Goal: Book appointment/travel/reservation

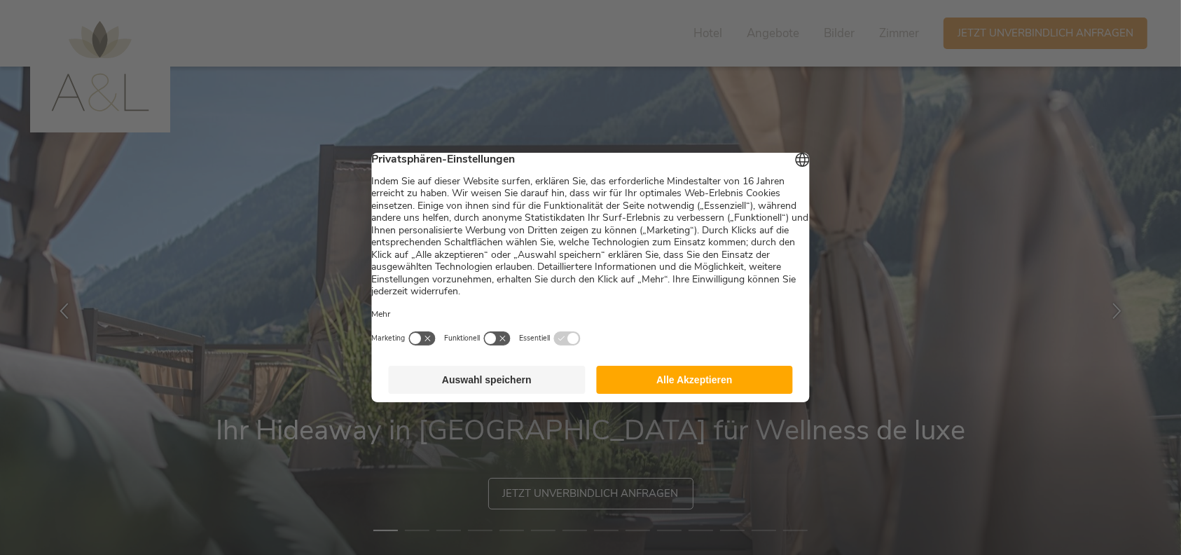
click at [695, 390] on button "Alle Akzeptieren" at bounding box center [694, 379] width 197 height 28
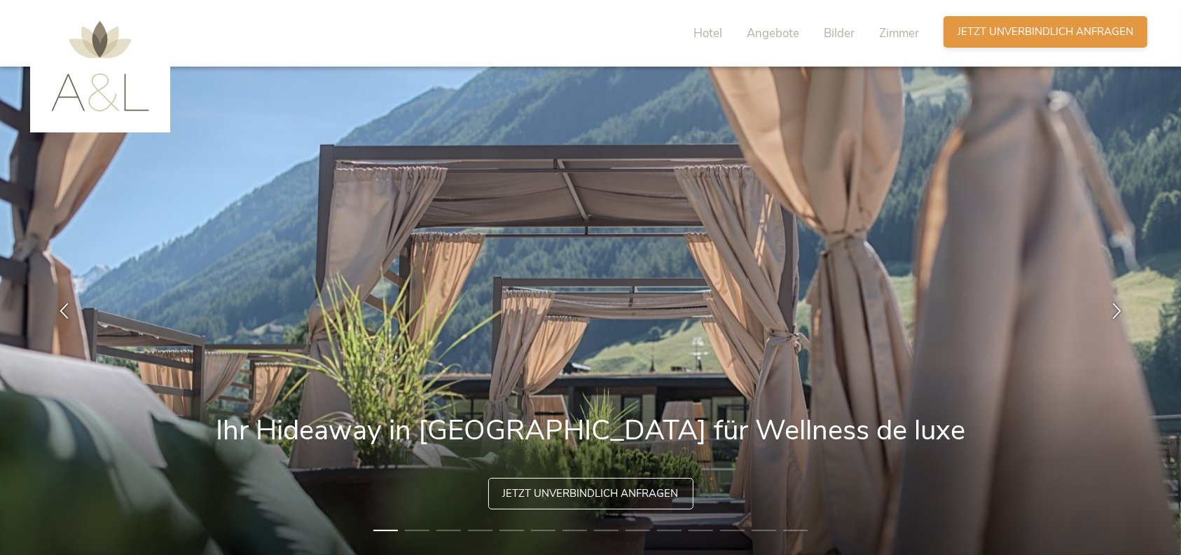
click at [1066, 37] on span "Jetzt unverbindlich anfragen" at bounding box center [1045, 32] width 176 height 15
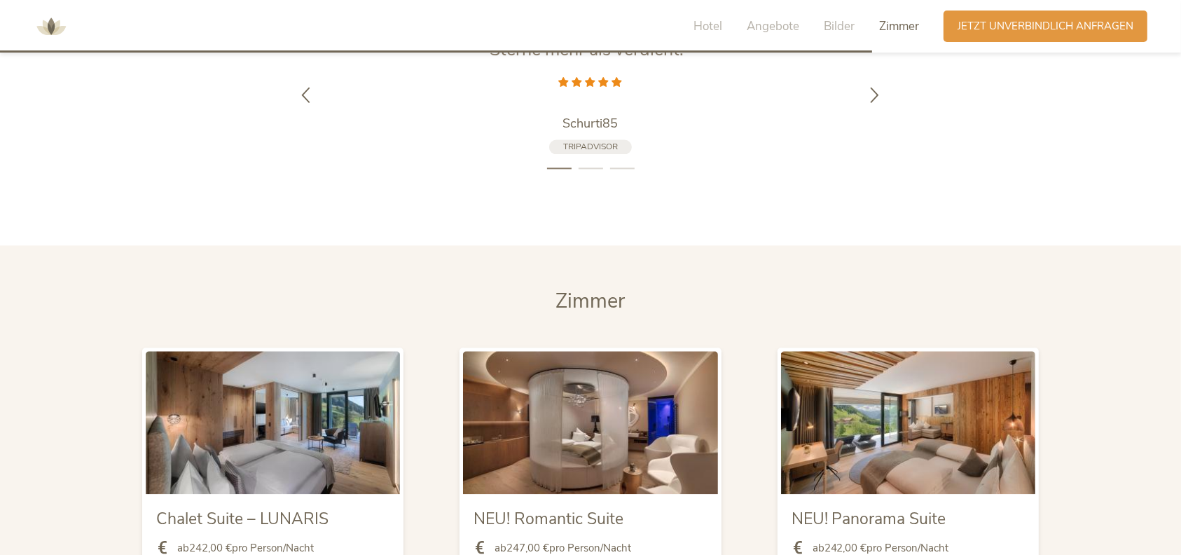
scroll to position [3240, 0]
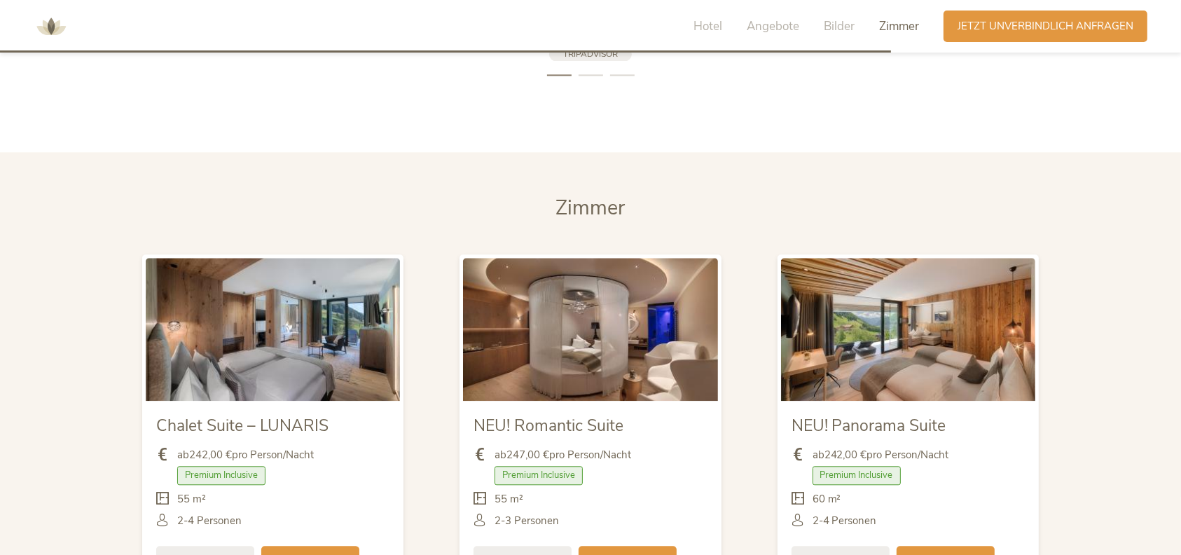
click at [656, 356] on img at bounding box center [590, 329] width 254 height 143
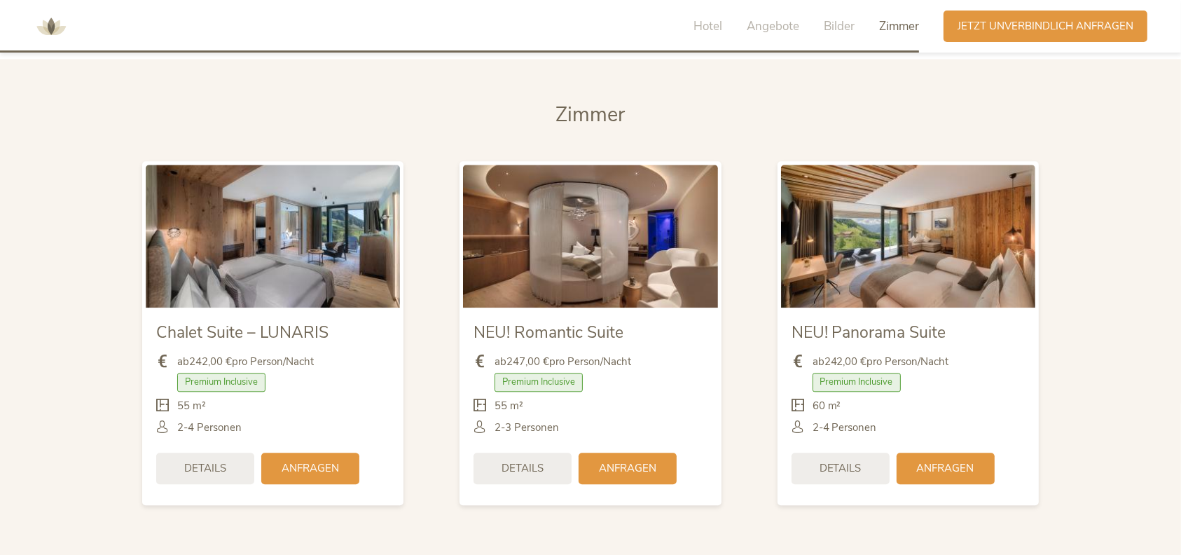
scroll to position [3427, 0]
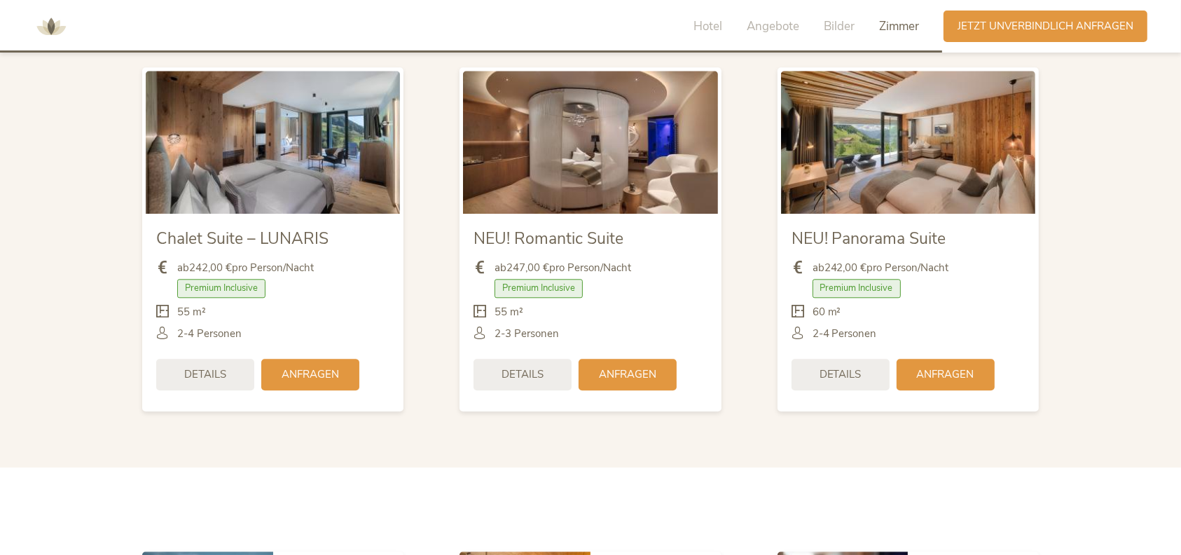
click at [618, 126] on img at bounding box center [590, 142] width 254 height 143
click at [668, 286] on div "Premium Inclusive" at bounding box center [589, 291] width 233 height 25
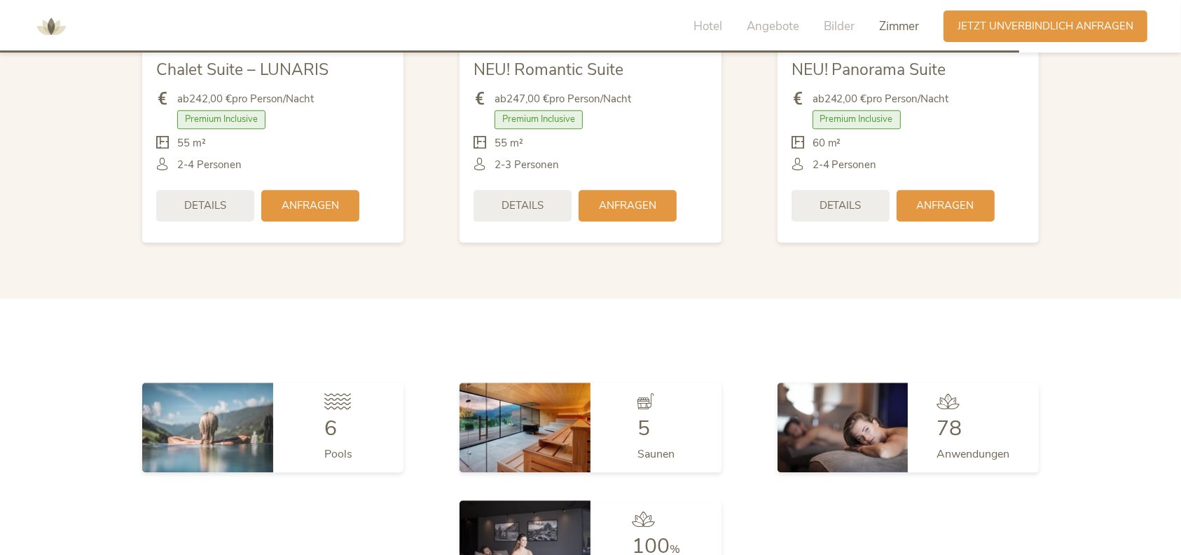
scroll to position [3707, 0]
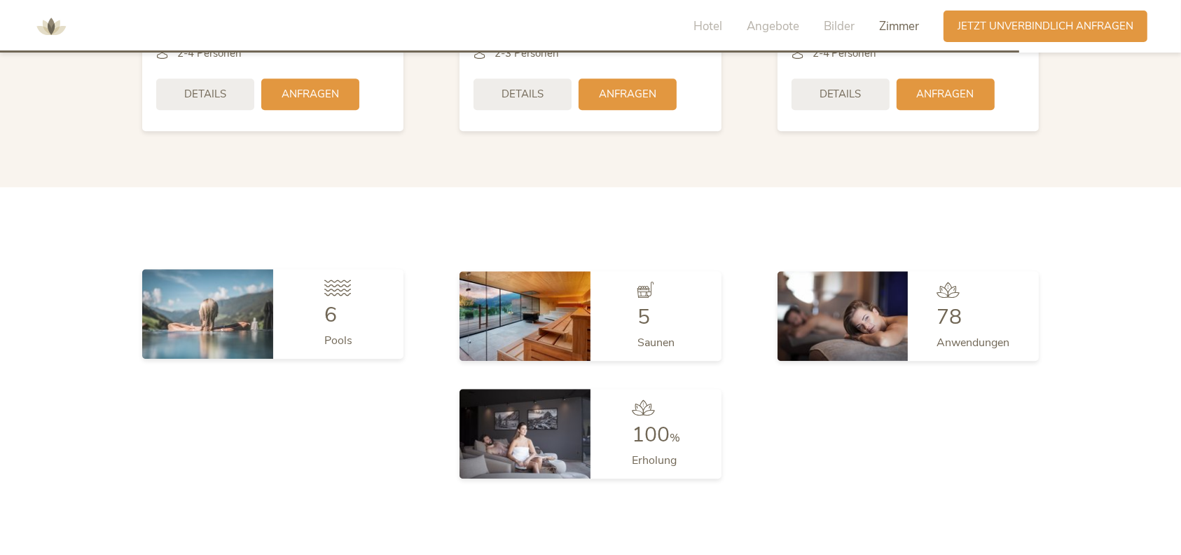
click at [336, 287] on icon at bounding box center [337, 287] width 27 height 16
click at [170, 286] on img at bounding box center [207, 314] width 131 height 90
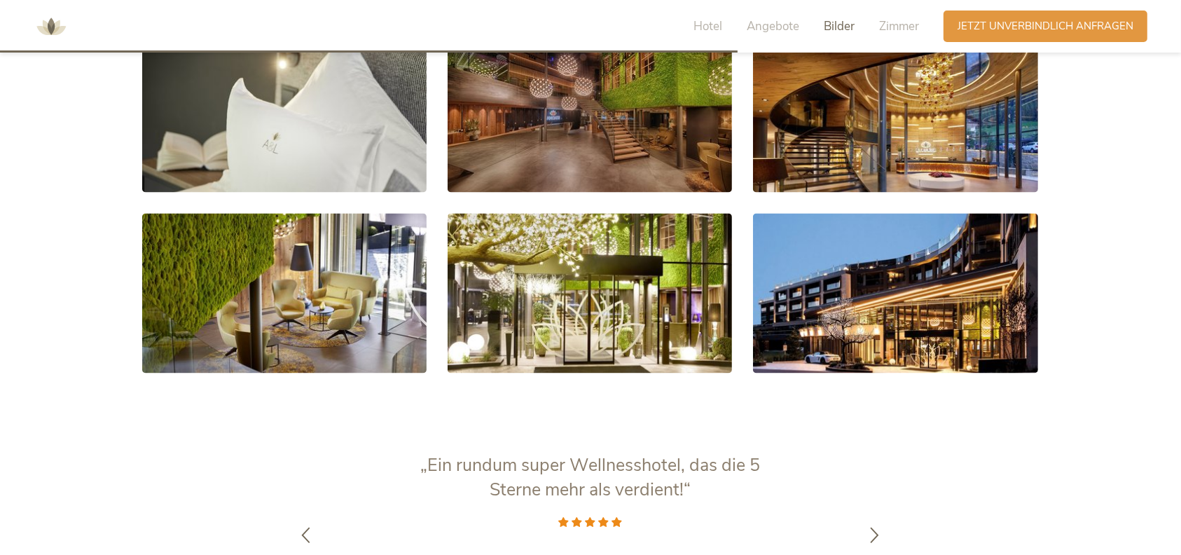
scroll to position [2521, 0]
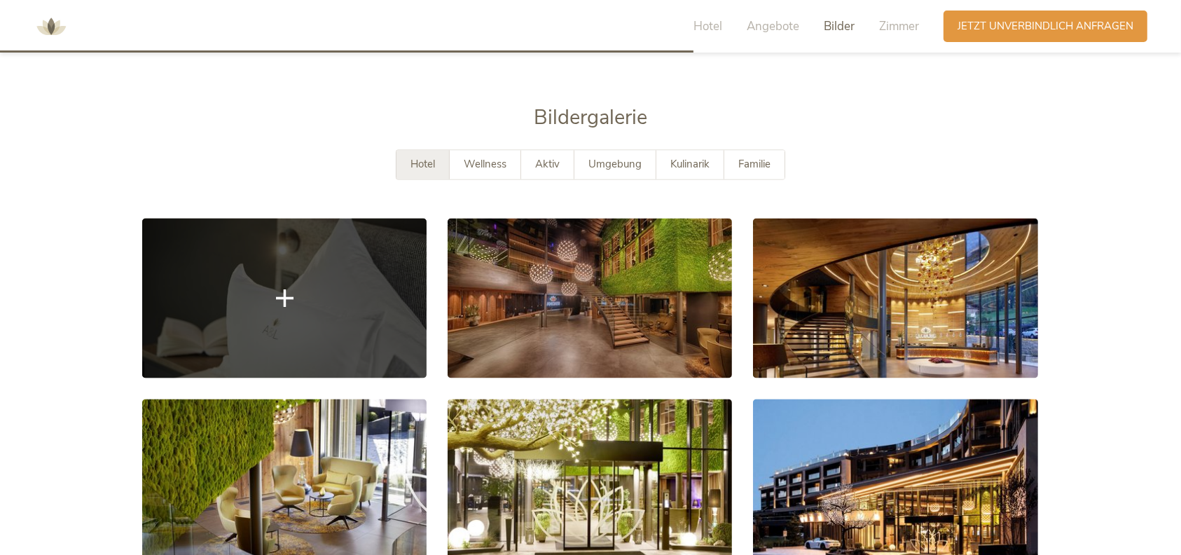
click at [349, 319] on link at bounding box center [284, 298] width 284 height 160
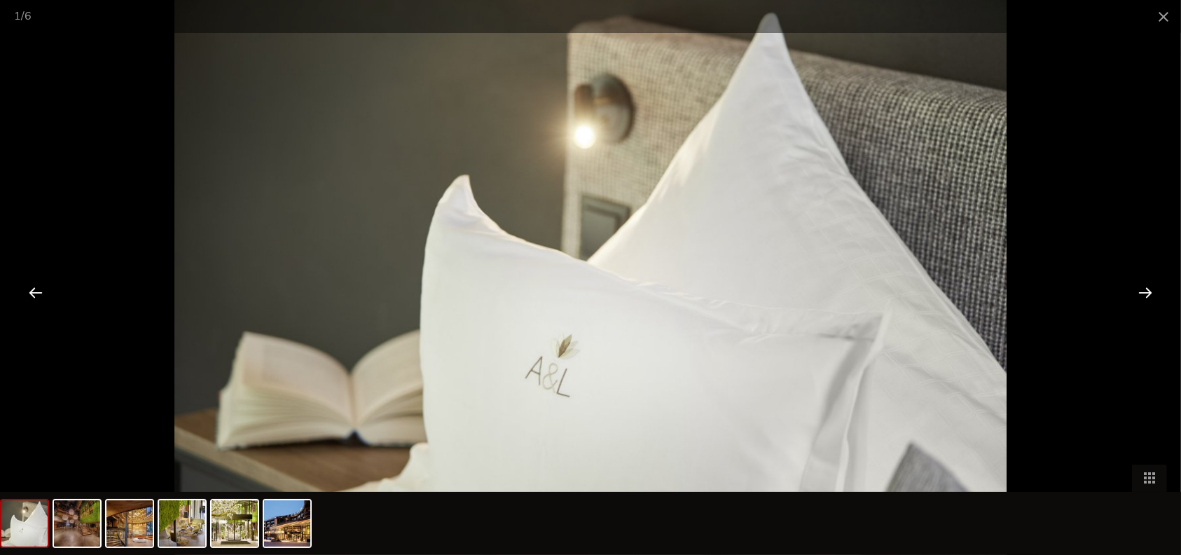
click at [1151, 292] on div at bounding box center [1144, 291] width 43 height 43
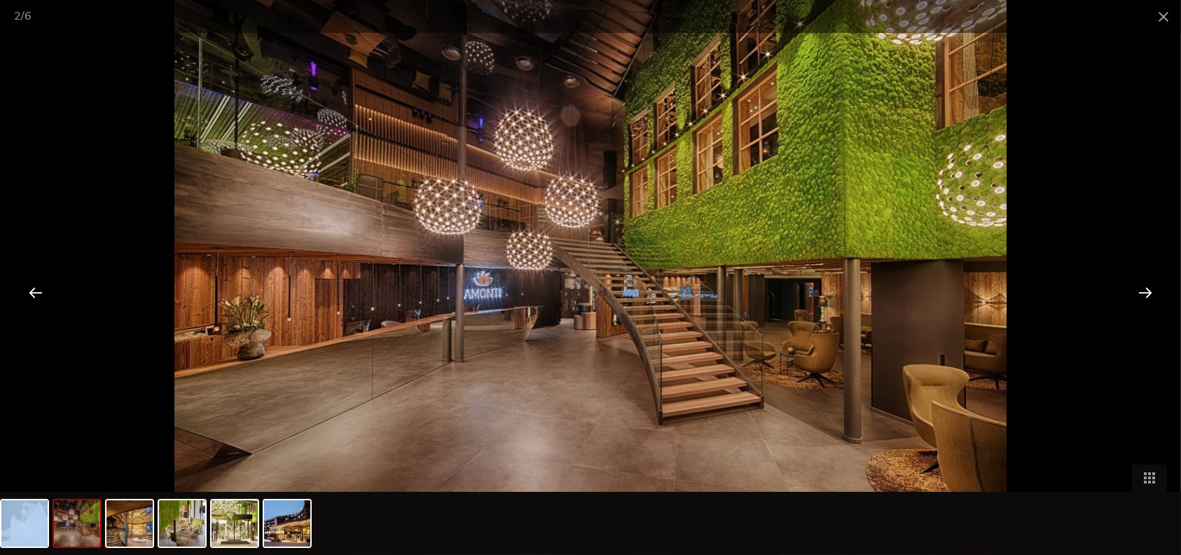
click at [1151, 292] on div at bounding box center [1144, 291] width 43 height 43
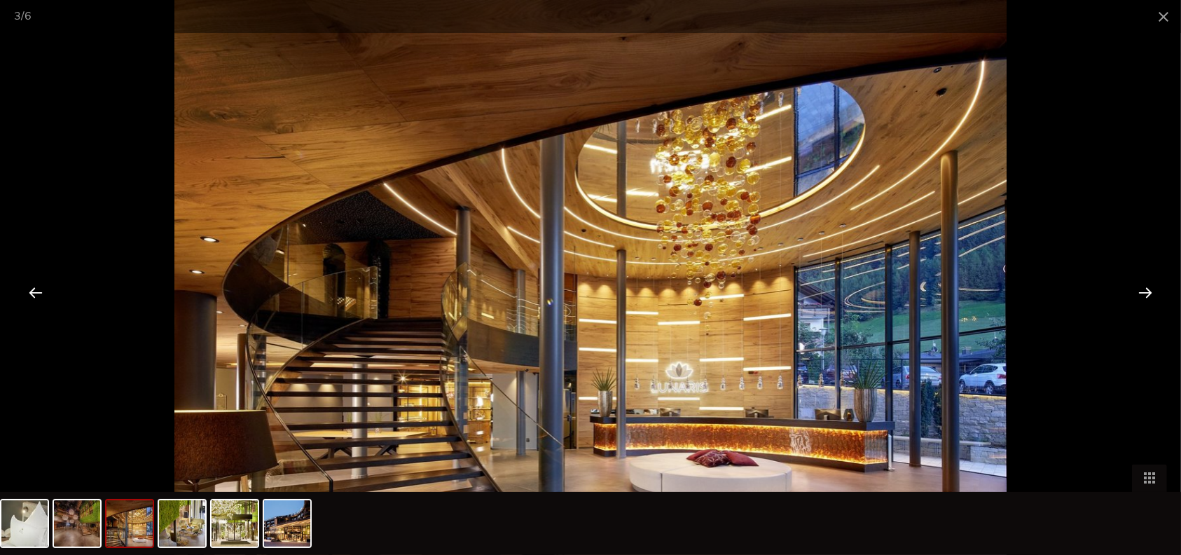
click at [1151, 292] on div at bounding box center [1144, 291] width 43 height 43
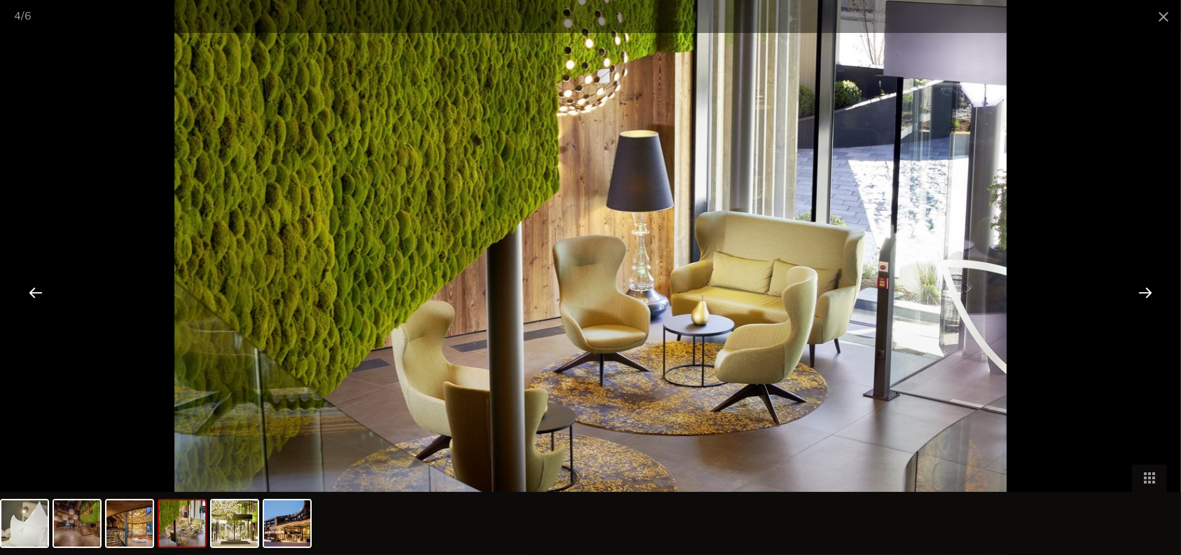
click at [1151, 292] on div at bounding box center [1144, 291] width 43 height 43
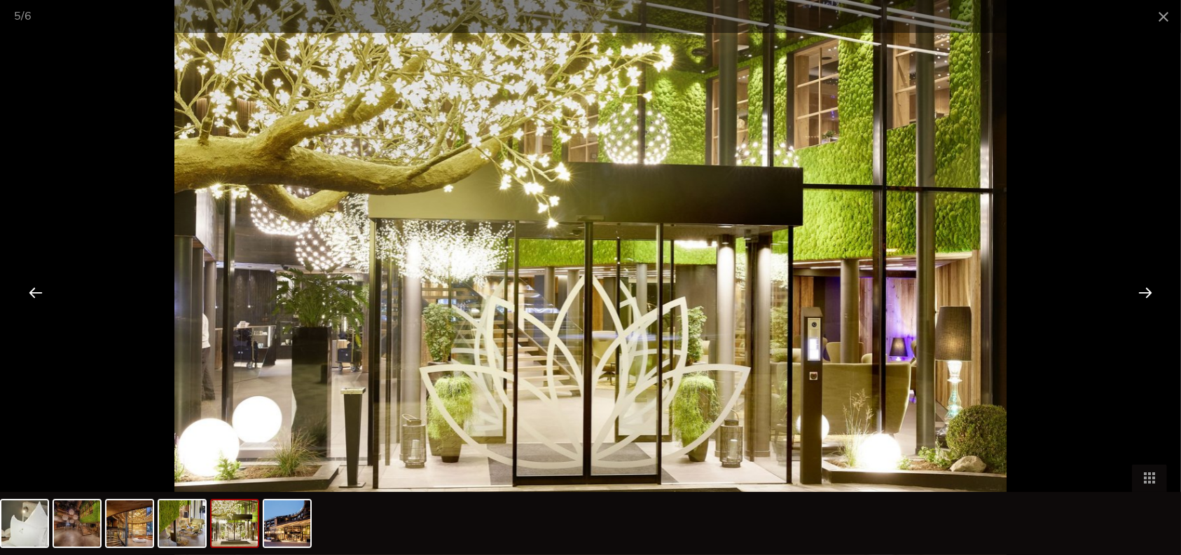
click at [1151, 292] on div at bounding box center [1144, 291] width 43 height 43
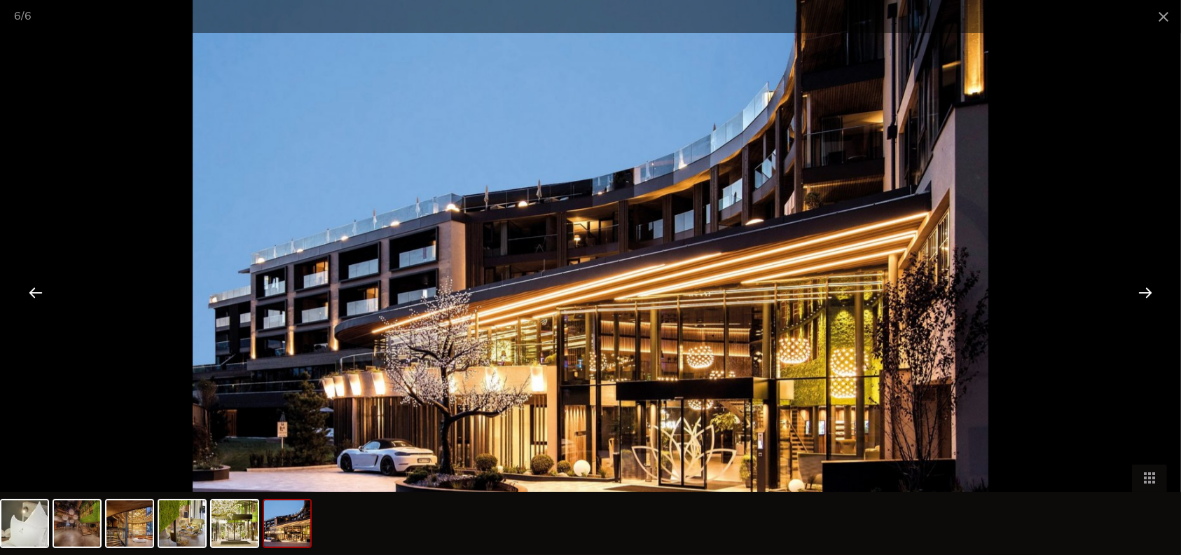
click at [1151, 292] on div at bounding box center [1144, 291] width 43 height 43
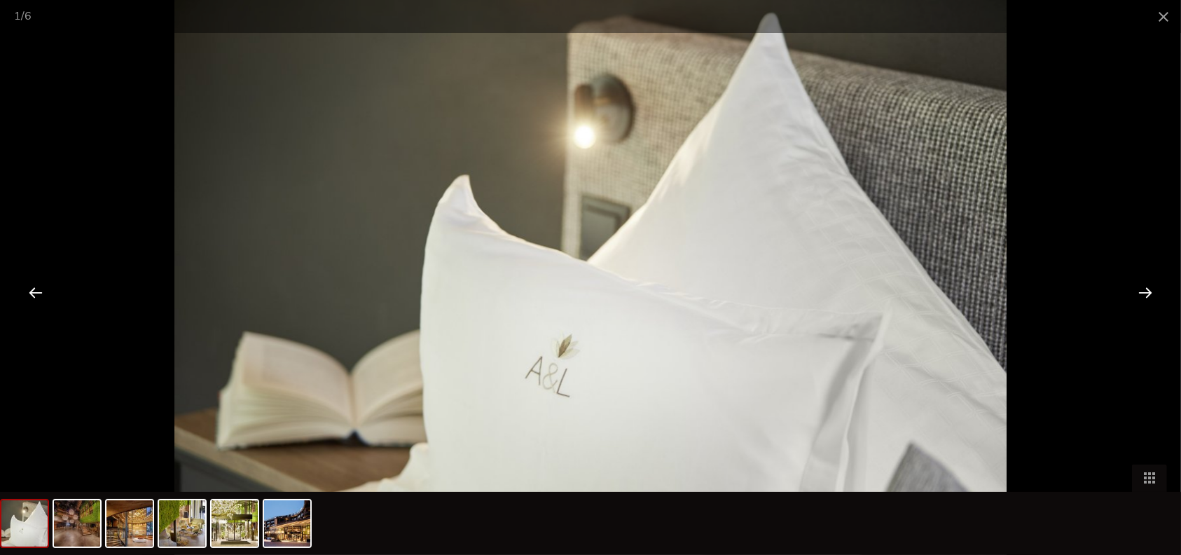
click at [1151, 292] on div at bounding box center [1144, 291] width 43 height 43
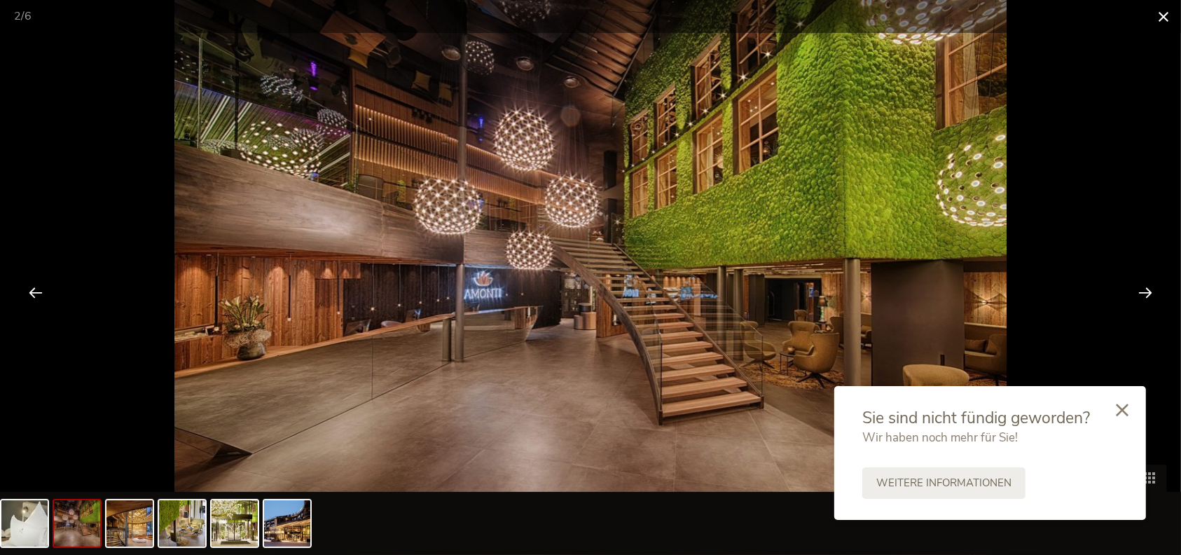
click at [1166, 11] on span at bounding box center [1162, 16] width 35 height 33
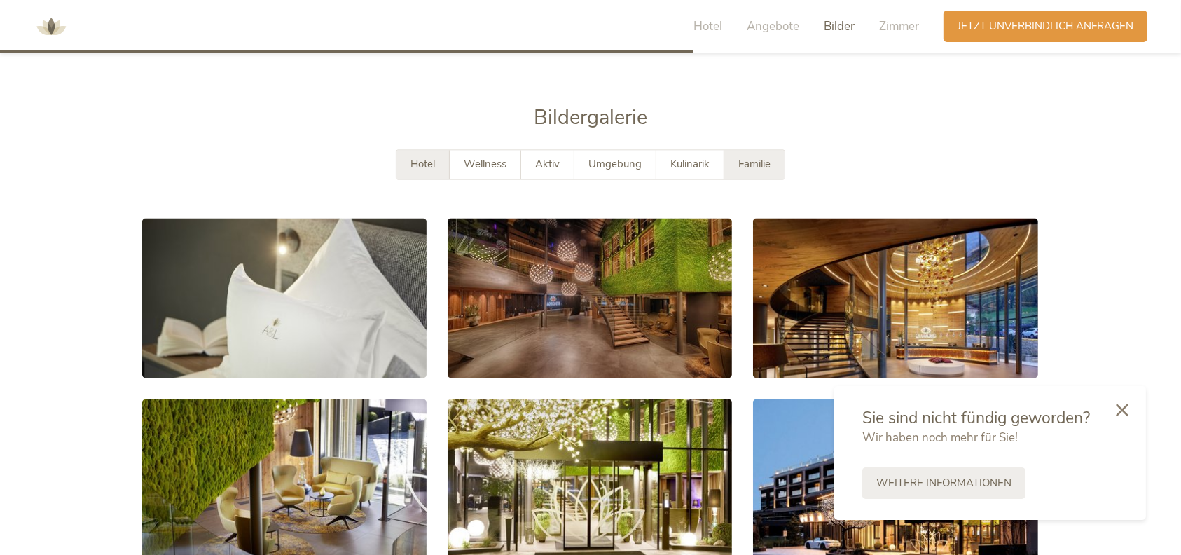
click at [756, 160] on span "Familie" at bounding box center [754, 165] width 32 height 14
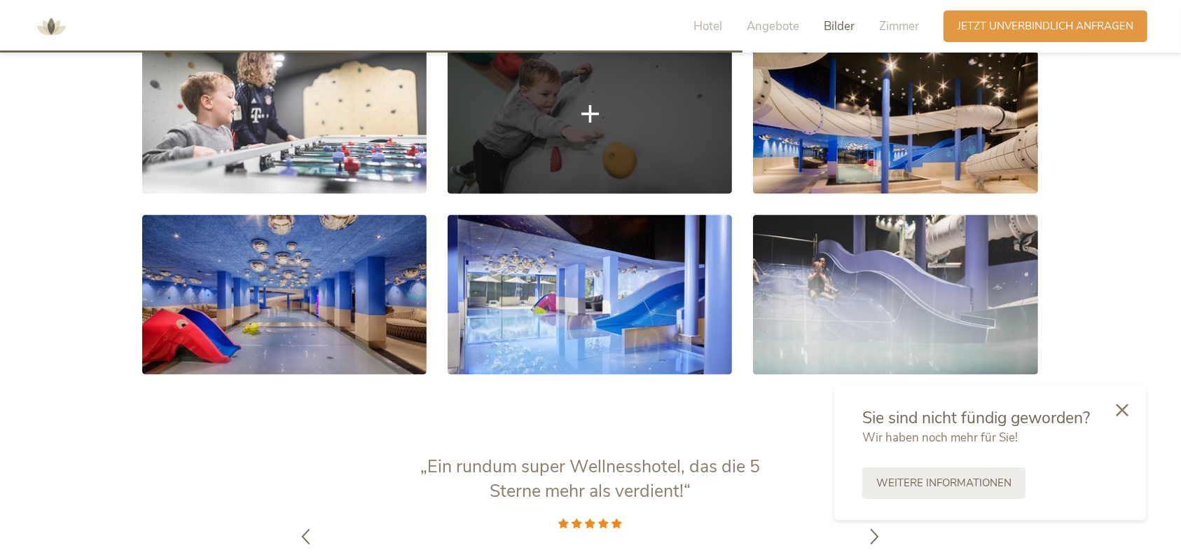
scroll to position [2707, 0]
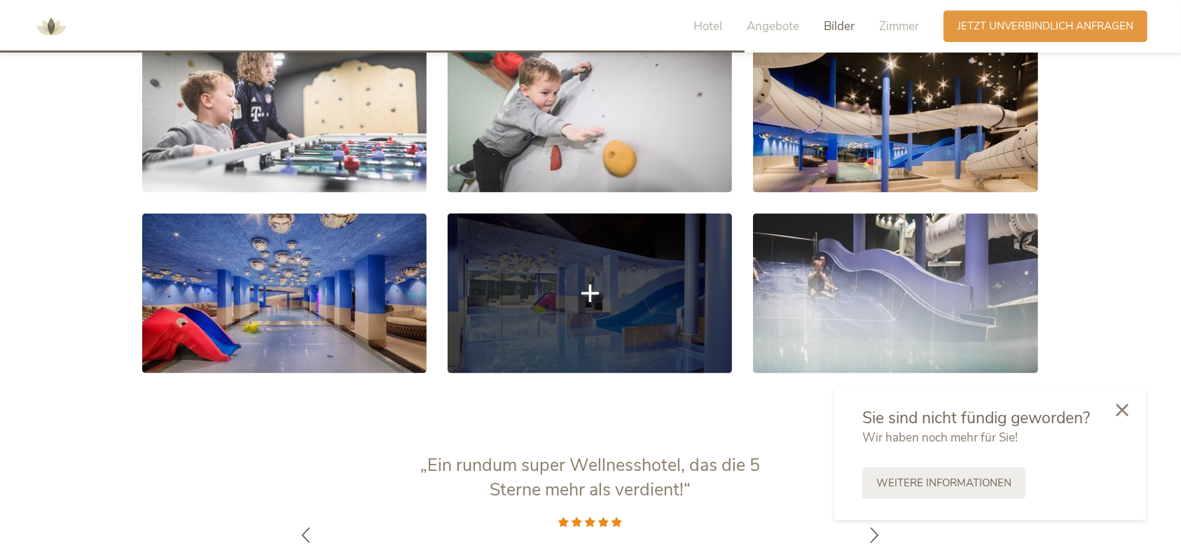
click at [625, 307] on link at bounding box center [589, 293] width 284 height 160
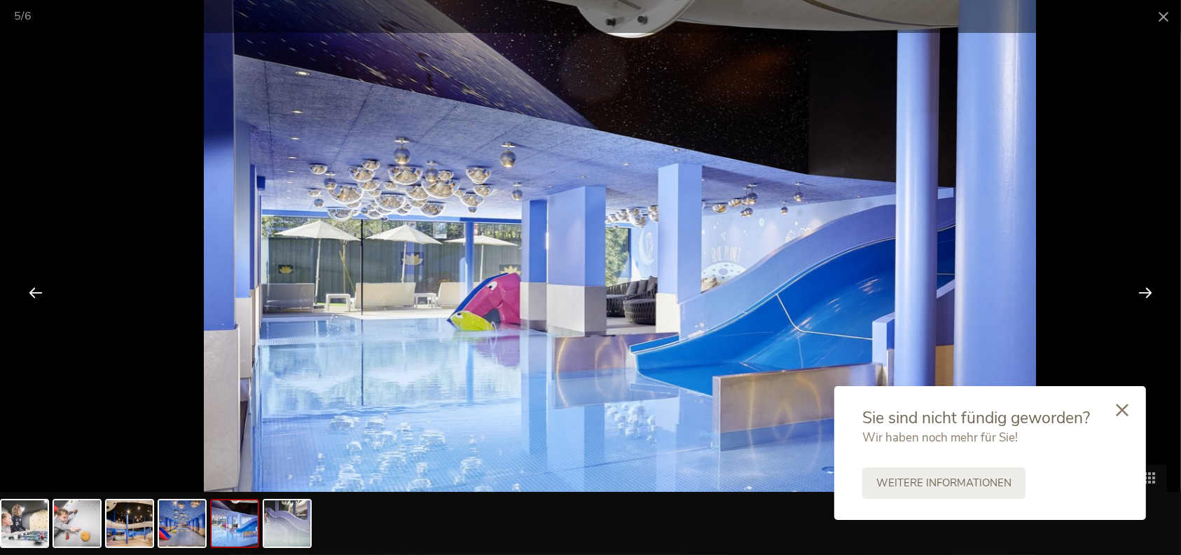
drag, startPoint x: 648, startPoint y: 336, endPoint x: 678, endPoint y: 254, distance: 87.0
click at [678, 254] on img at bounding box center [619, 277] width 831 height 555
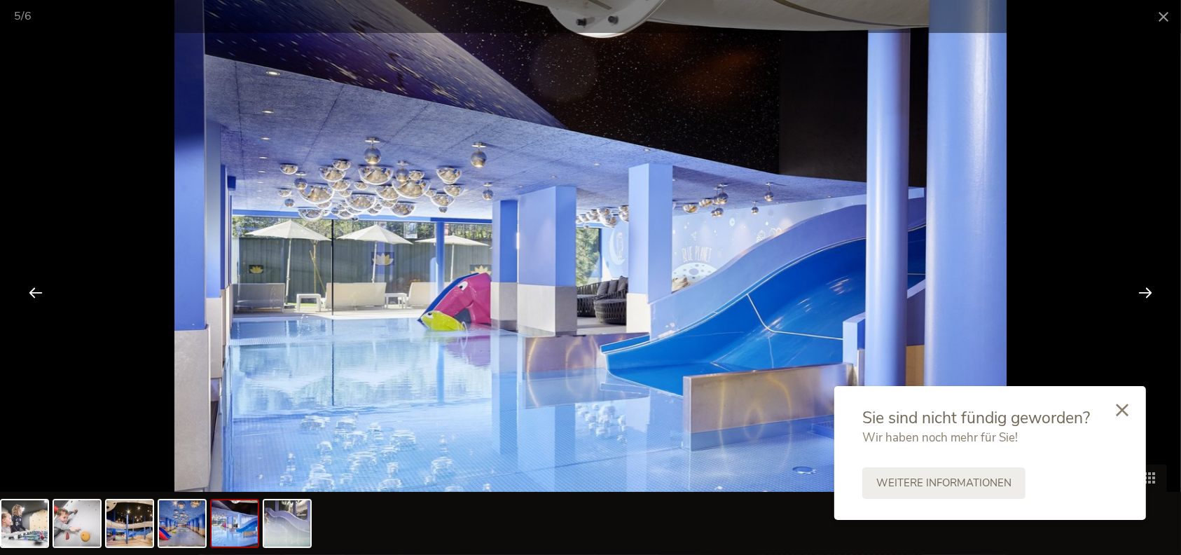
click at [1148, 284] on div at bounding box center [1144, 291] width 43 height 43
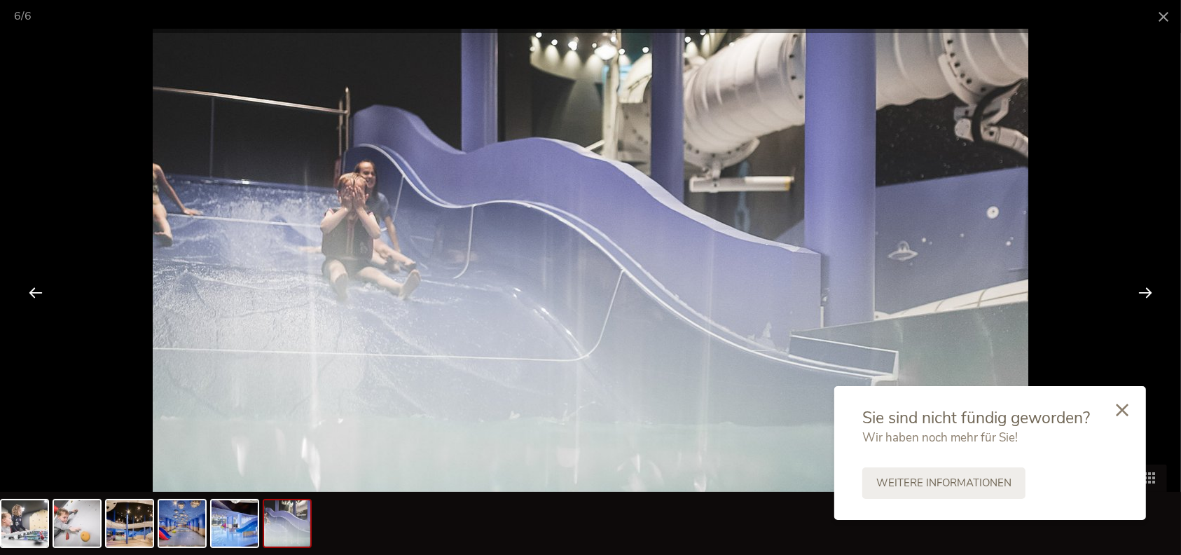
click at [1148, 283] on div at bounding box center [1144, 291] width 43 height 43
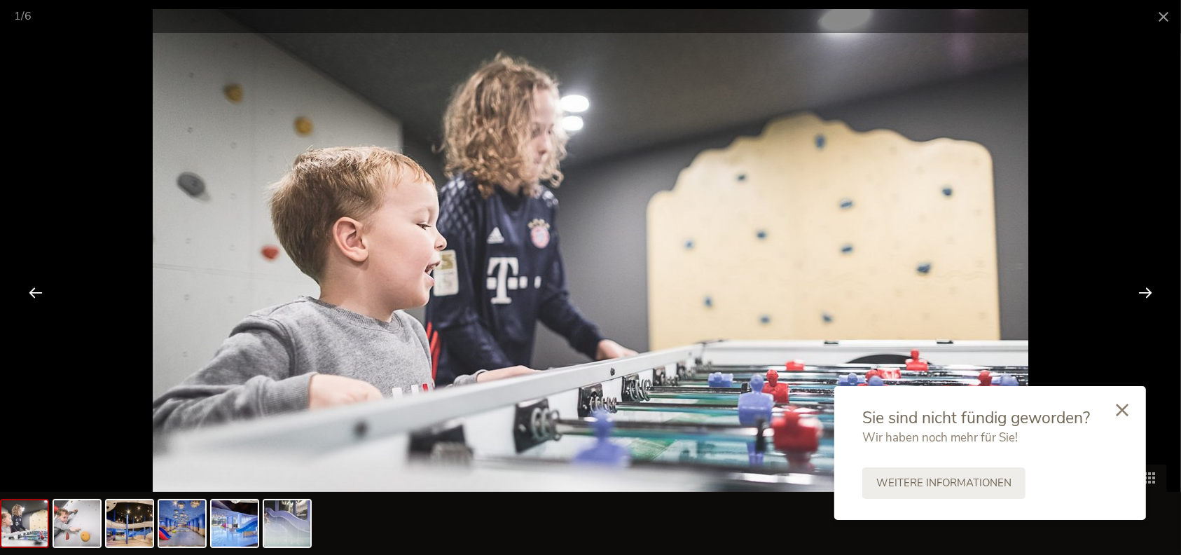
click at [1148, 283] on div at bounding box center [1144, 291] width 43 height 43
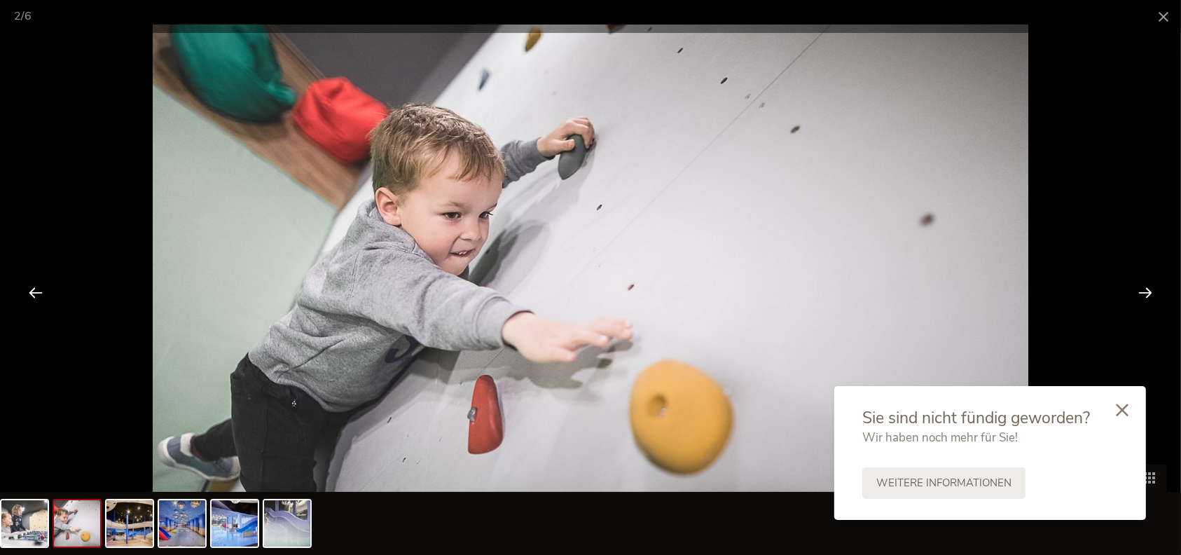
click at [1148, 283] on div at bounding box center [1144, 291] width 43 height 43
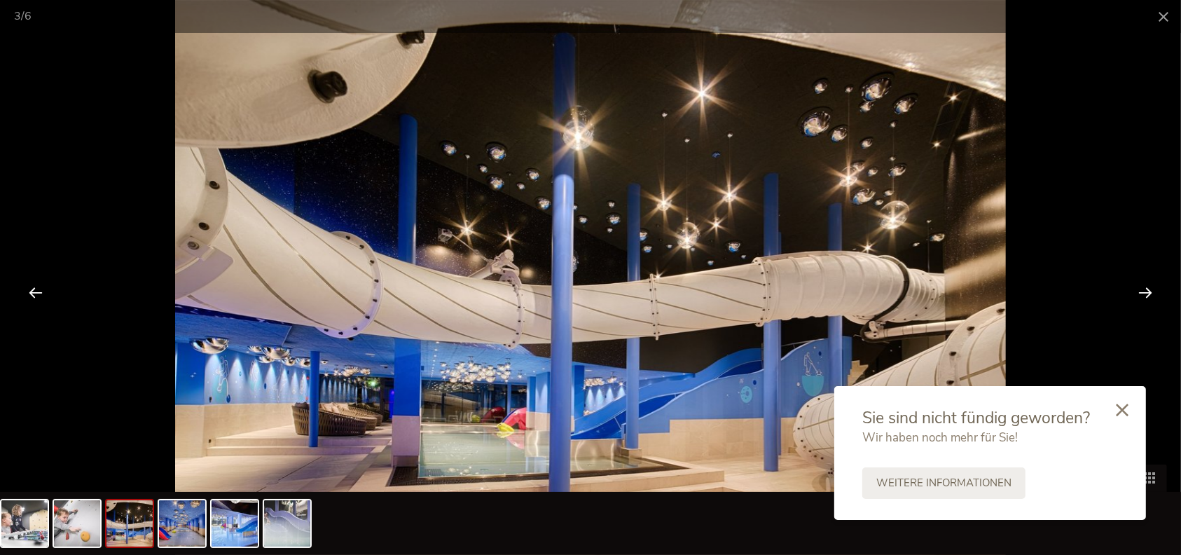
click at [1148, 283] on div at bounding box center [1144, 291] width 43 height 43
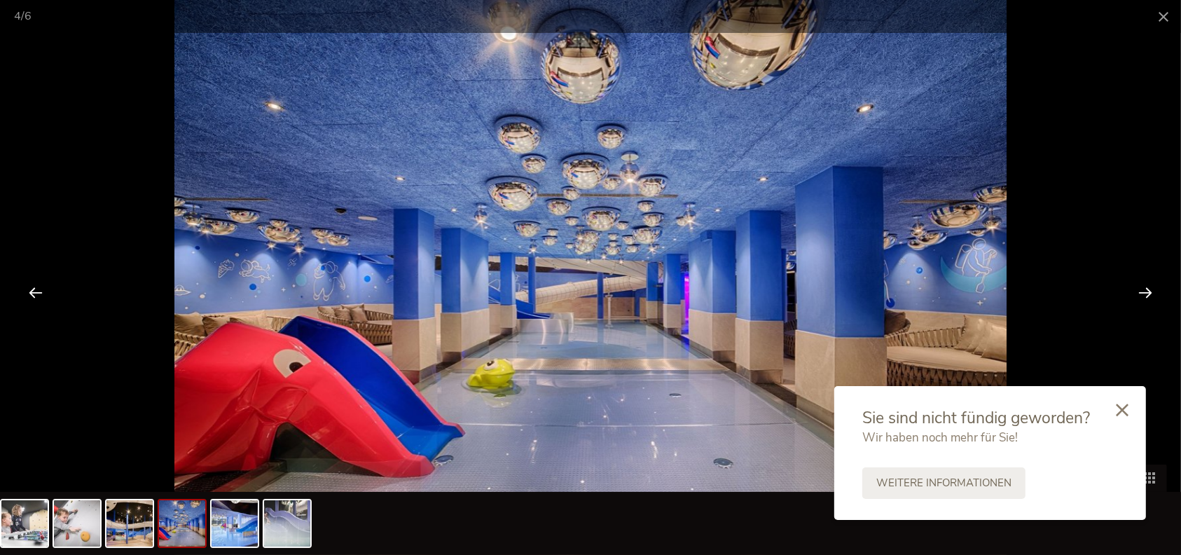
click at [1148, 283] on div at bounding box center [1144, 291] width 43 height 43
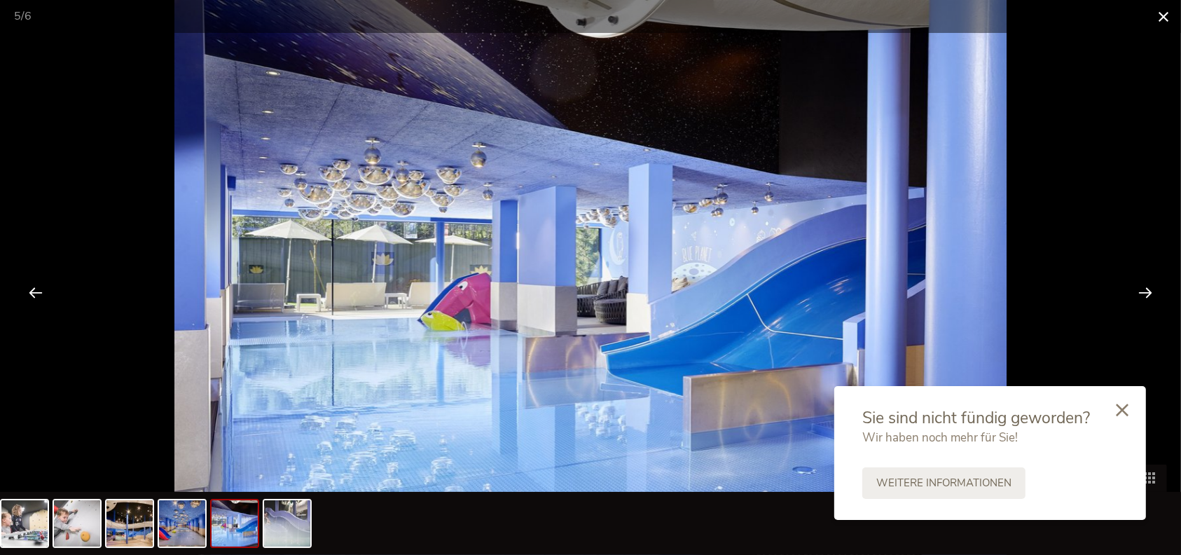
click at [1157, 17] on span at bounding box center [1162, 16] width 35 height 33
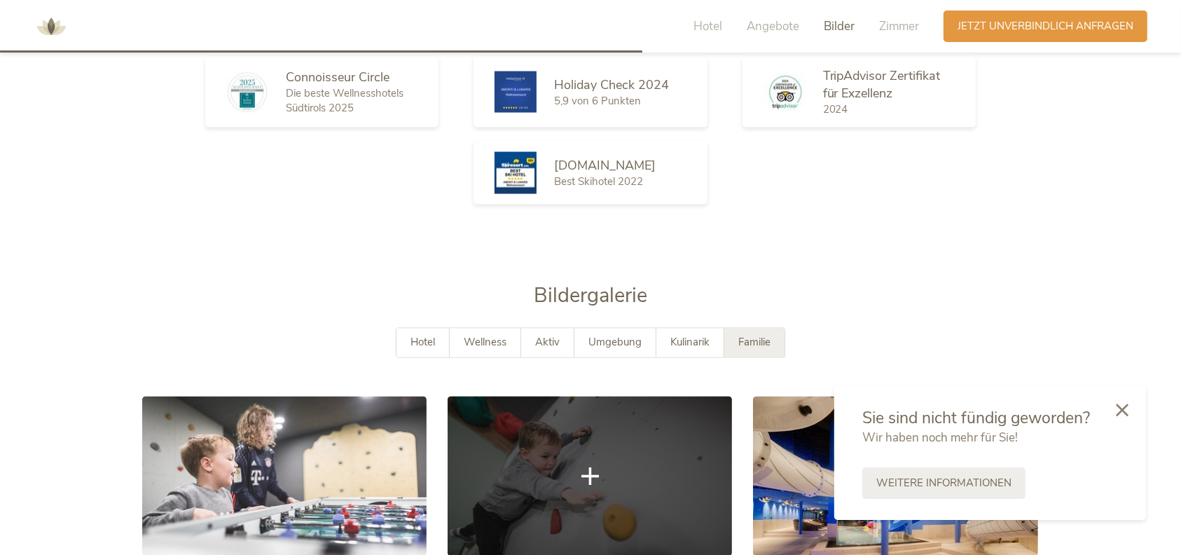
scroll to position [2334, 0]
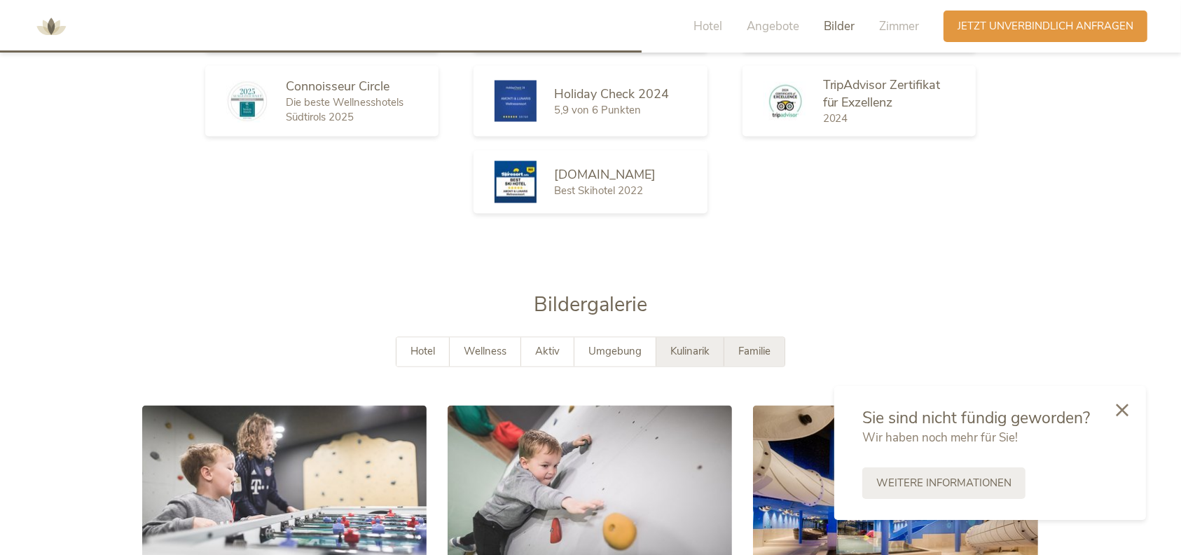
click at [704, 349] on span "Kulinarik" at bounding box center [689, 351] width 39 height 14
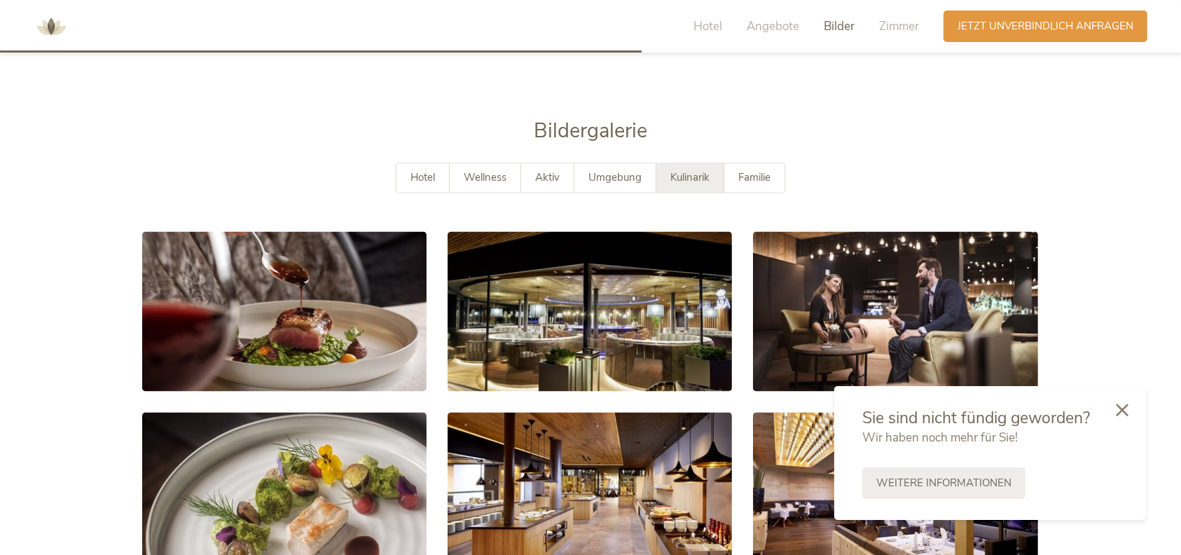
scroll to position [2614, 0]
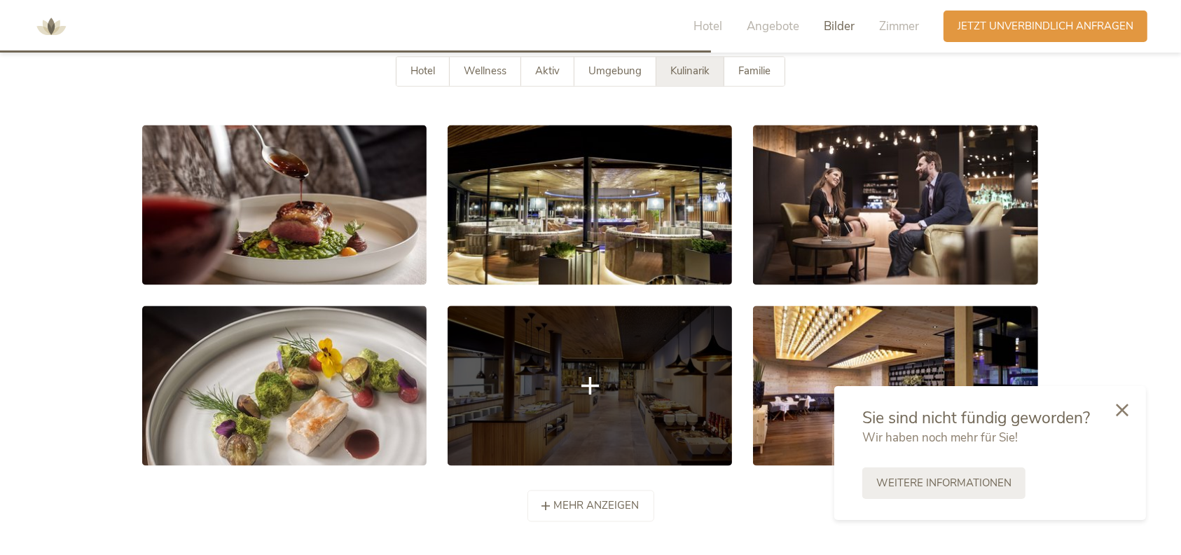
click at [585, 356] on link at bounding box center [589, 386] width 284 height 160
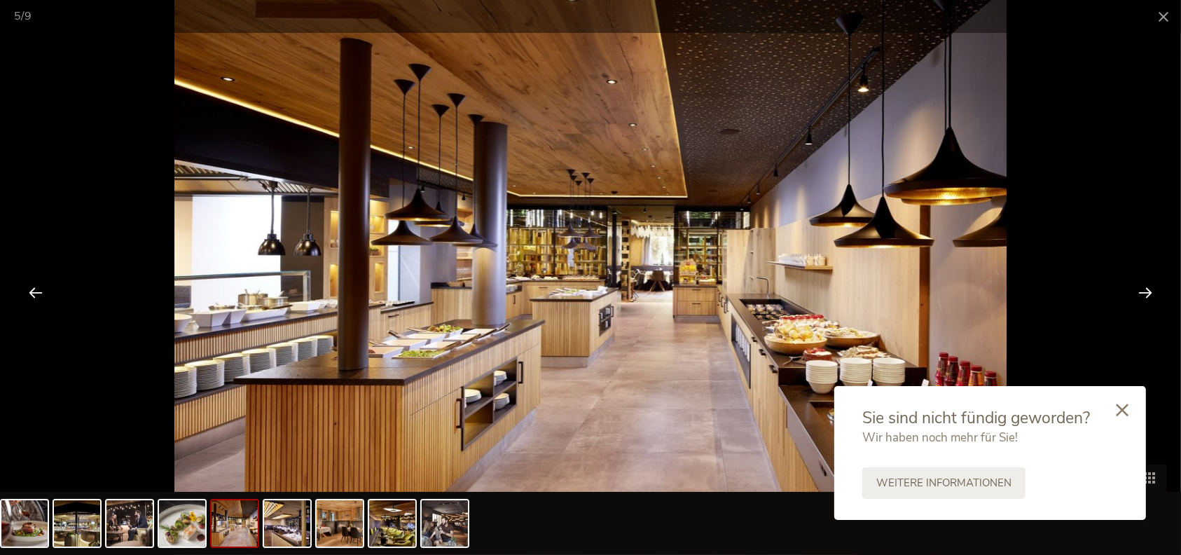
click at [1138, 284] on div at bounding box center [1144, 291] width 43 height 43
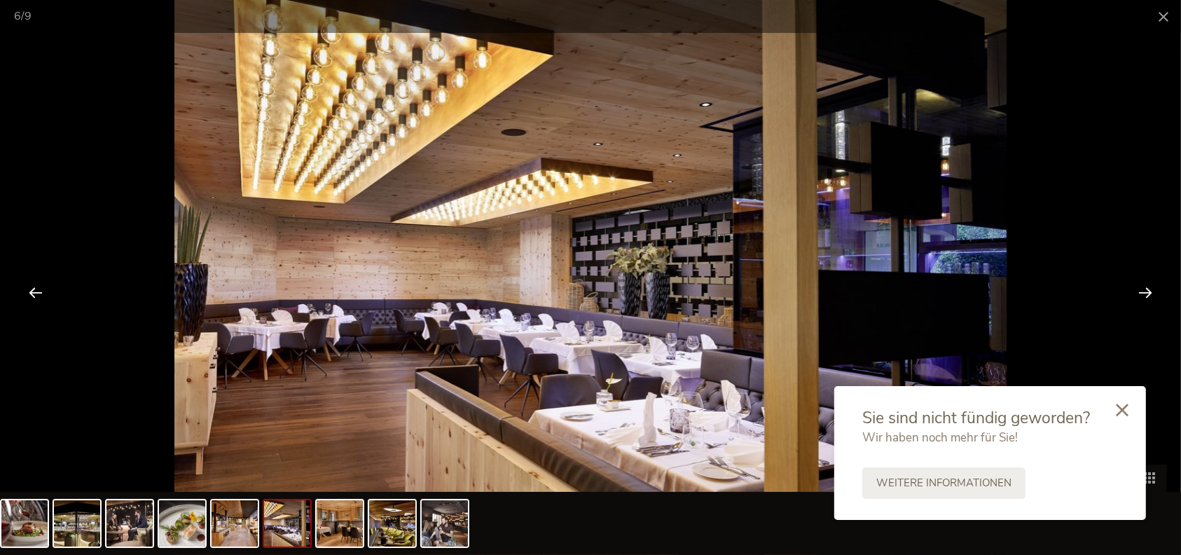
click at [1138, 284] on div at bounding box center [1144, 291] width 43 height 43
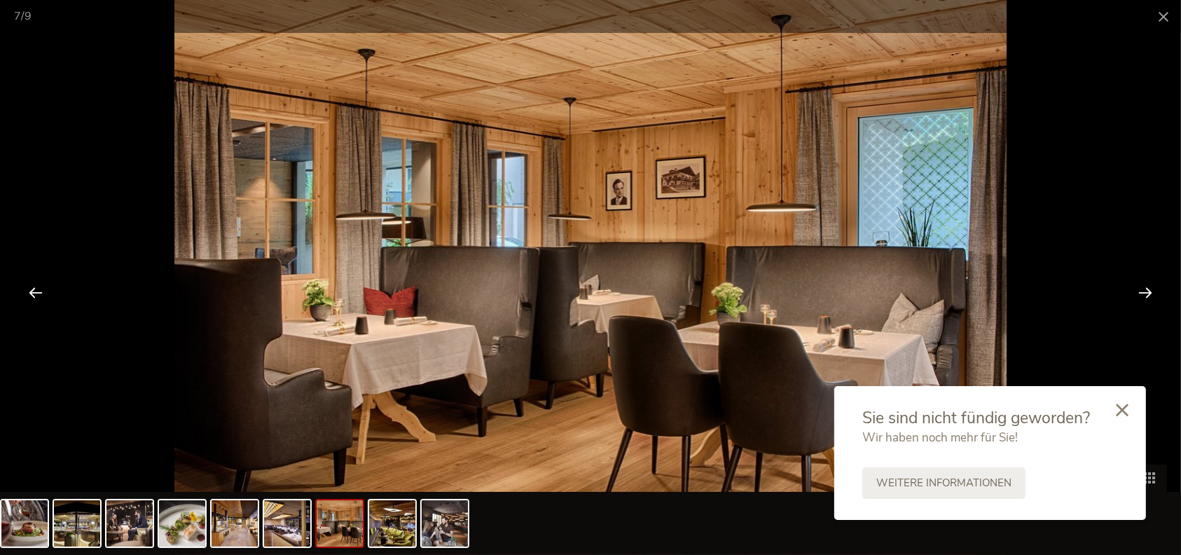
click at [1138, 284] on div at bounding box center [1144, 291] width 43 height 43
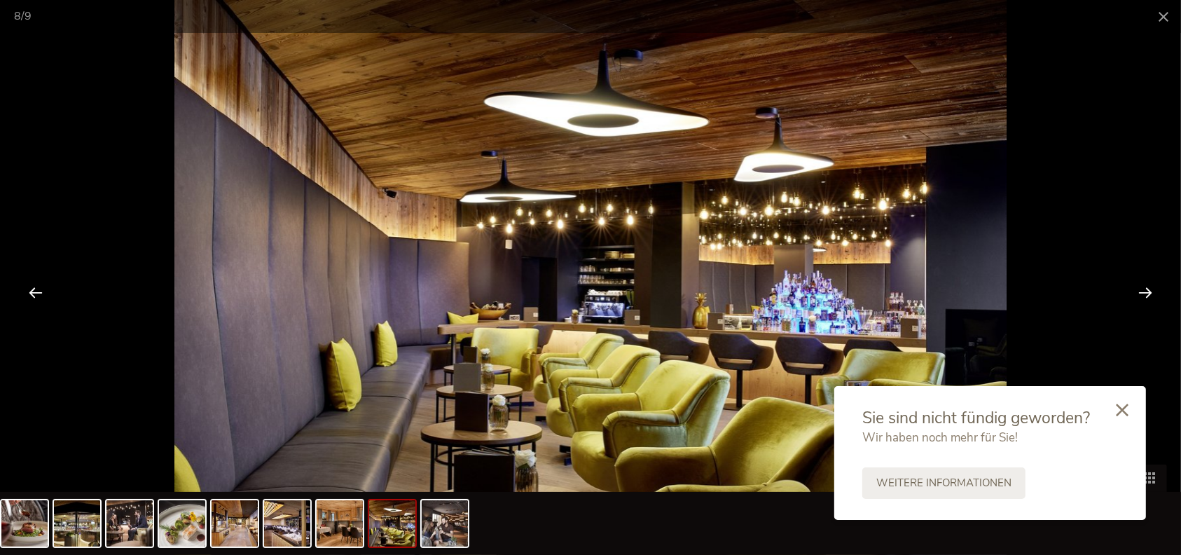
click at [1138, 284] on div at bounding box center [1144, 291] width 43 height 43
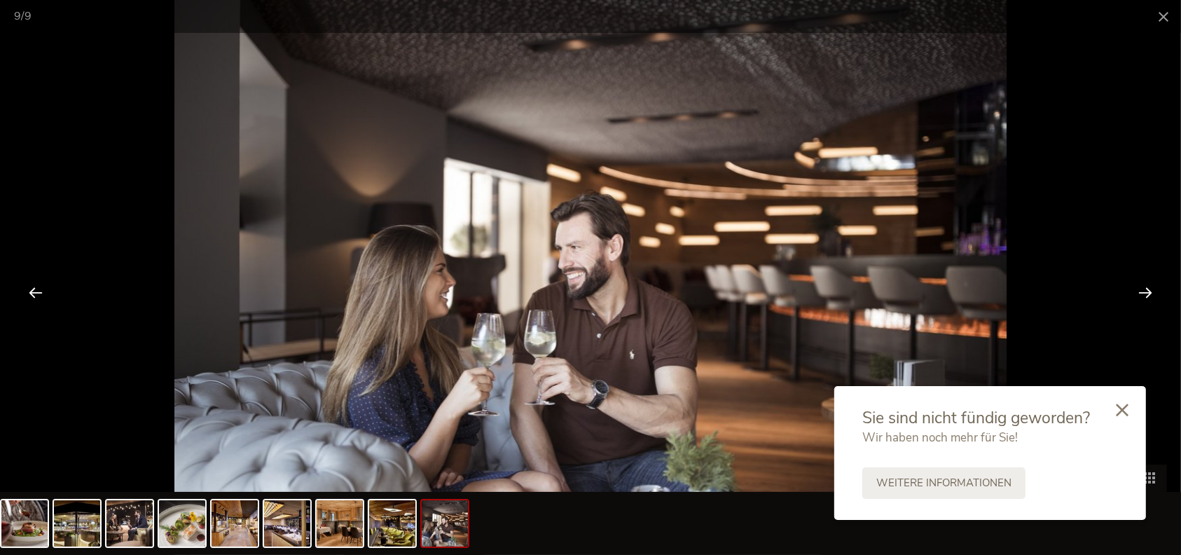
click at [1138, 284] on div at bounding box center [1144, 291] width 43 height 43
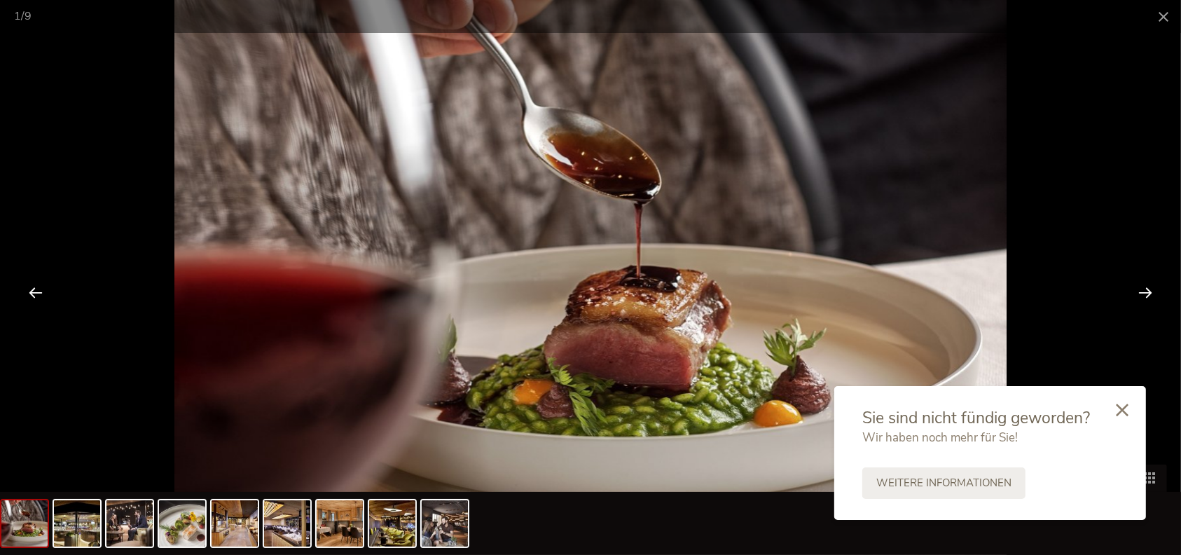
click at [1138, 284] on div at bounding box center [1144, 291] width 43 height 43
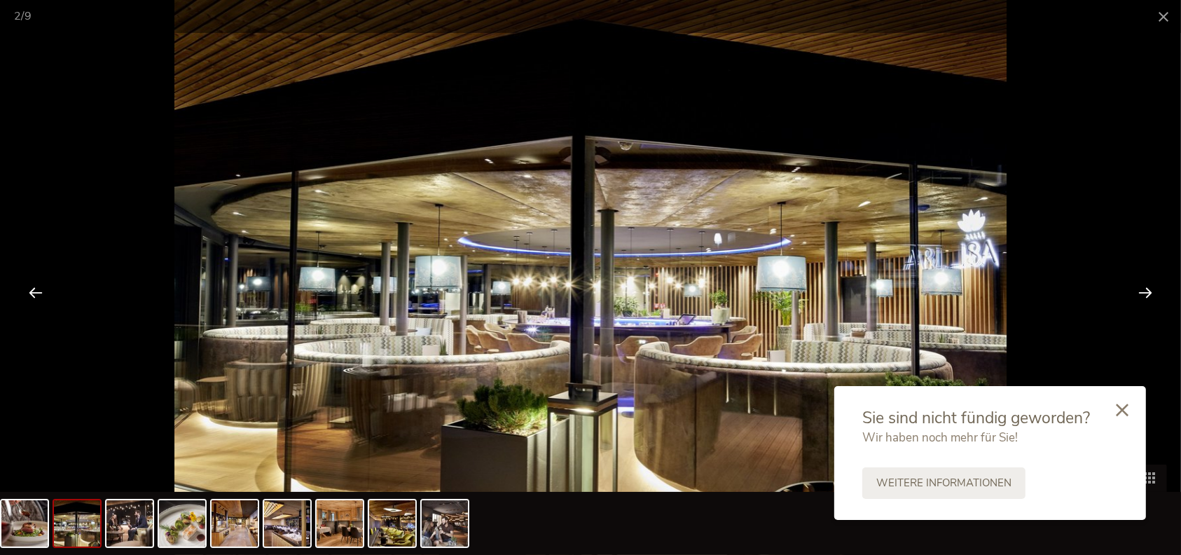
click at [1138, 284] on div at bounding box center [1144, 291] width 43 height 43
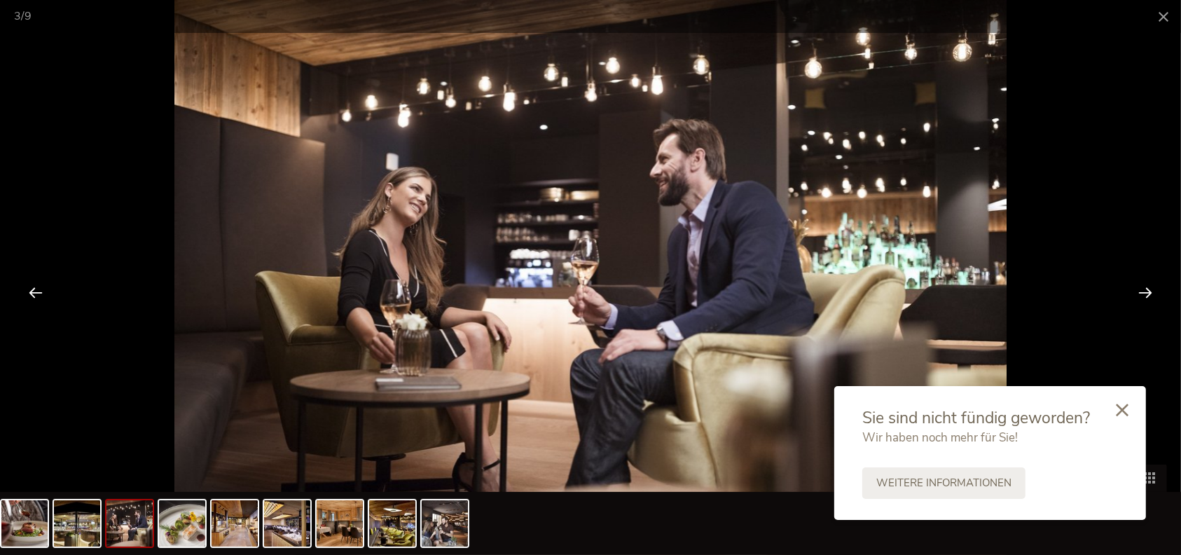
click at [1138, 284] on div at bounding box center [1144, 291] width 43 height 43
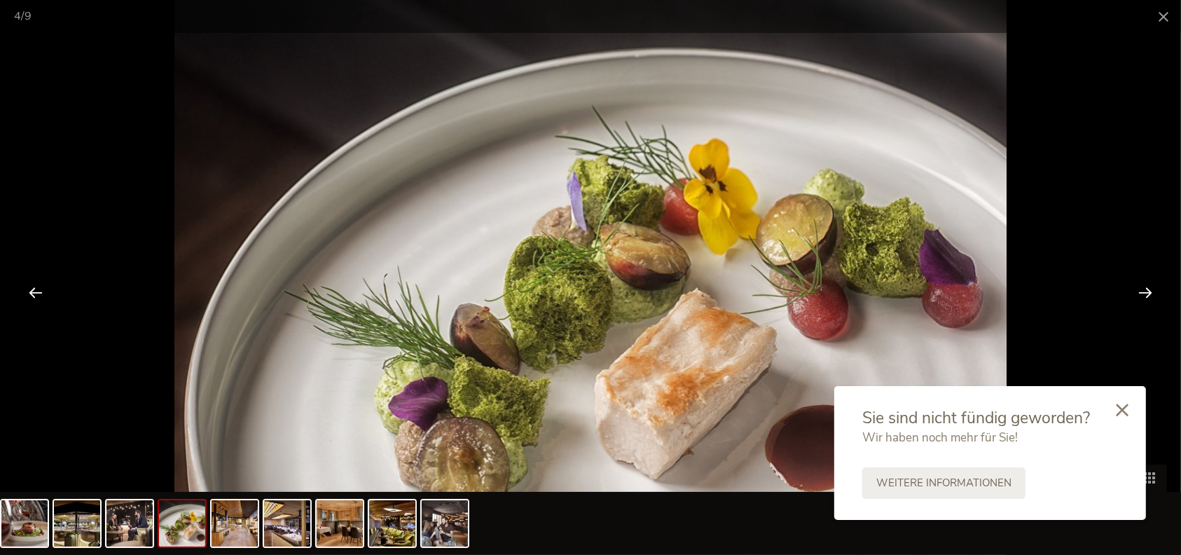
click at [1138, 284] on div at bounding box center [1144, 291] width 43 height 43
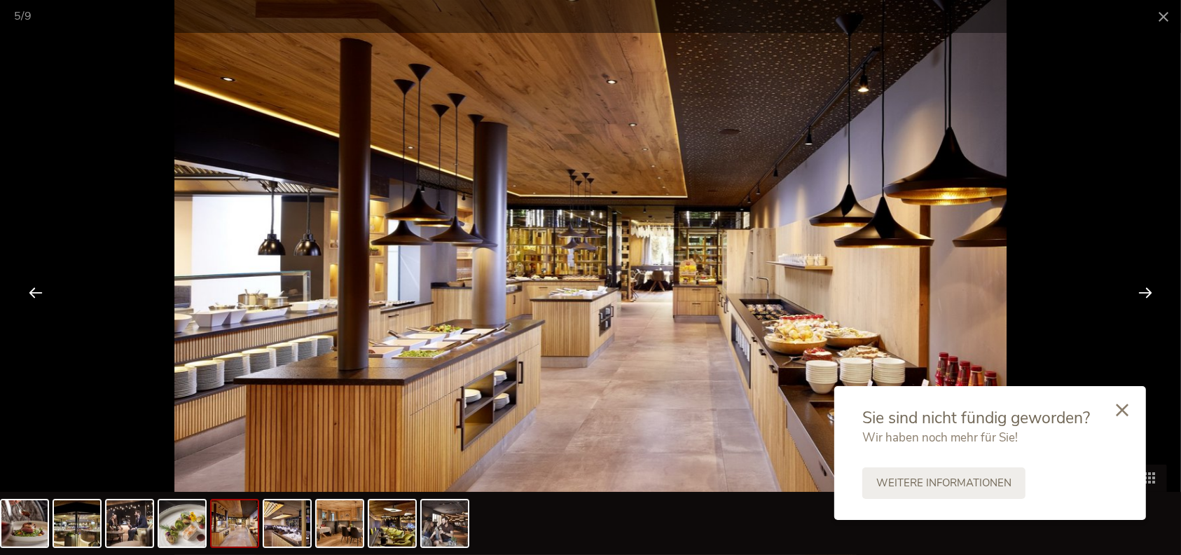
click at [1138, 284] on div at bounding box center [1144, 291] width 43 height 43
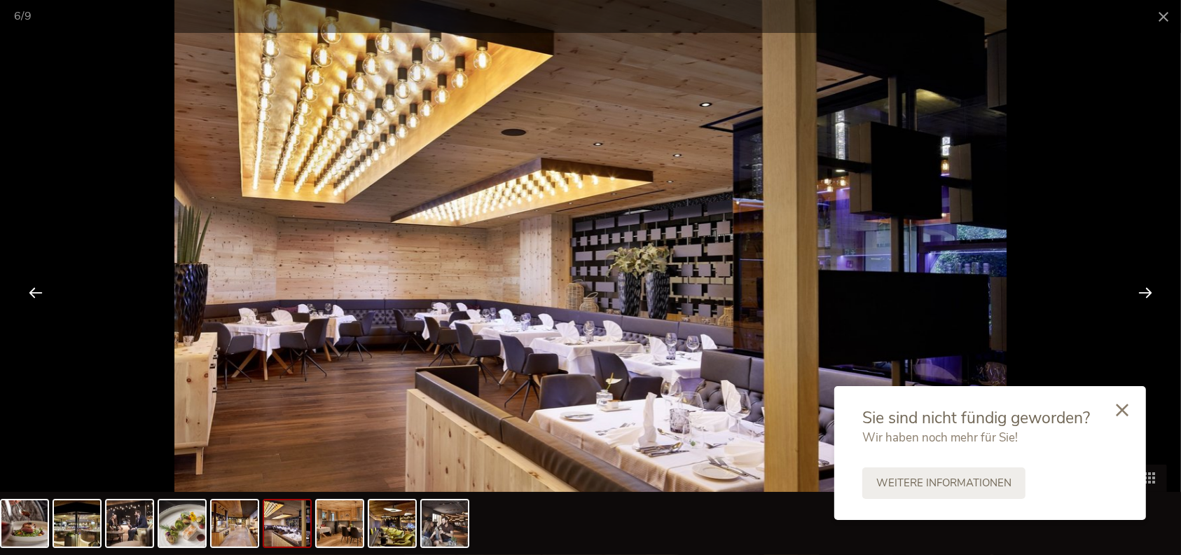
click at [1138, 284] on div at bounding box center [1144, 291] width 43 height 43
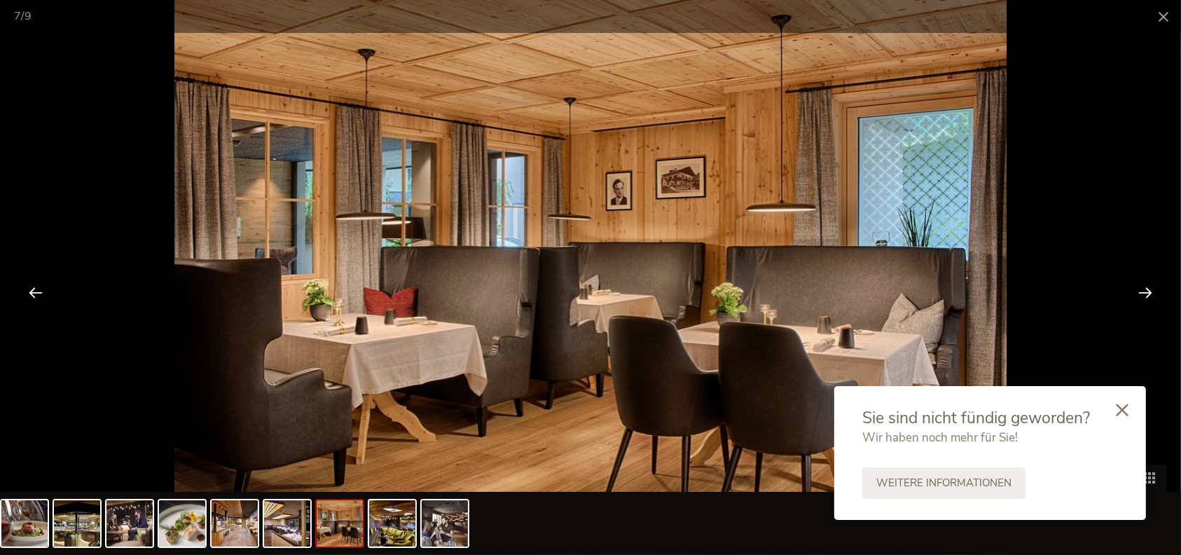
click at [1138, 284] on div at bounding box center [1144, 291] width 43 height 43
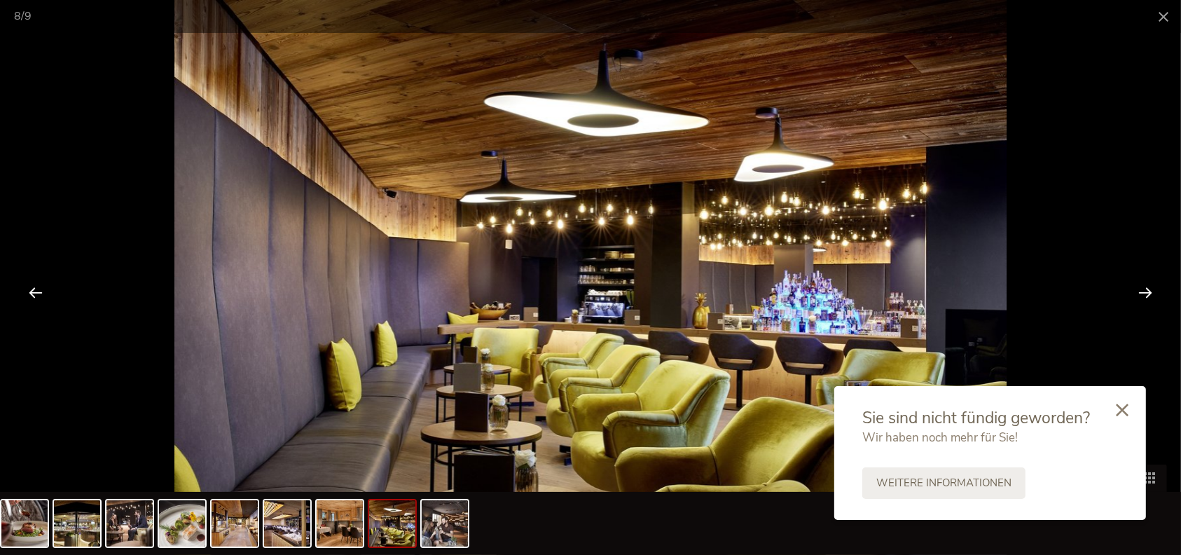
click at [1138, 284] on div at bounding box center [1144, 291] width 43 height 43
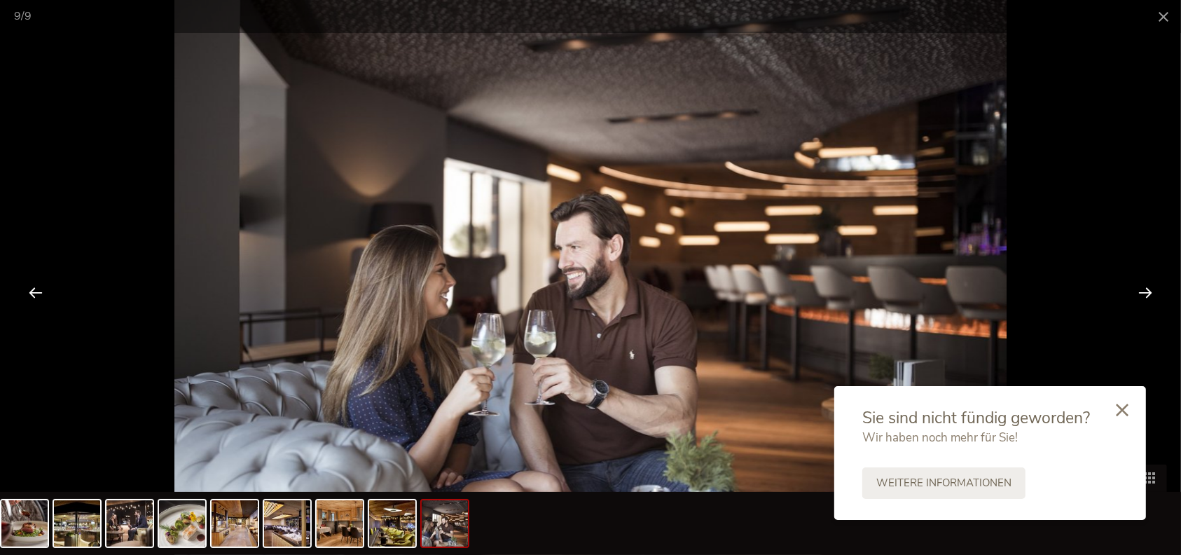
click at [1138, 284] on div at bounding box center [1144, 291] width 43 height 43
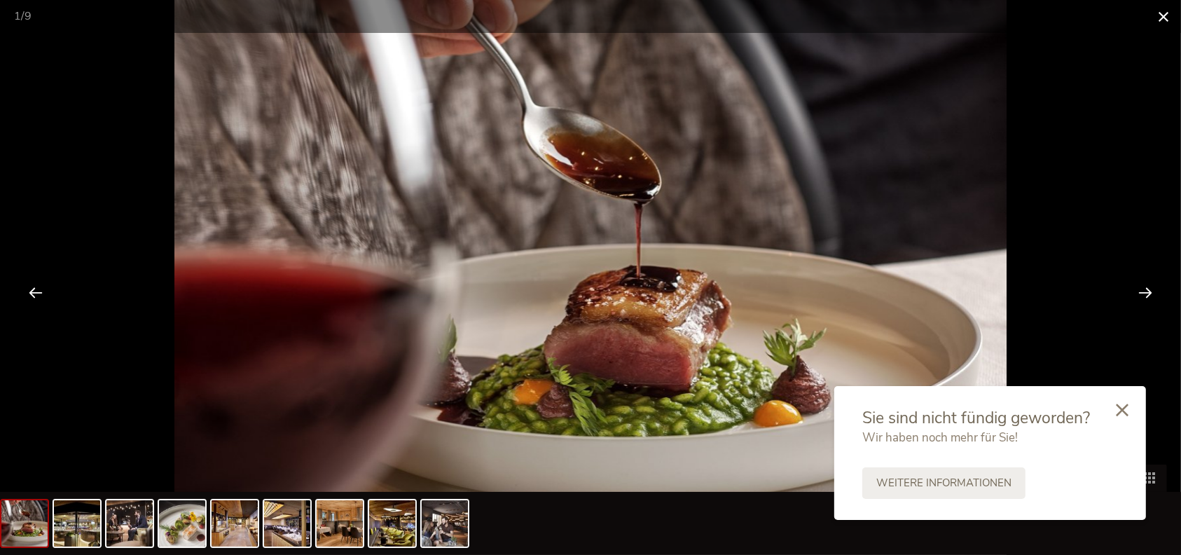
click at [1162, 20] on span at bounding box center [1162, 16] width 35 height 33
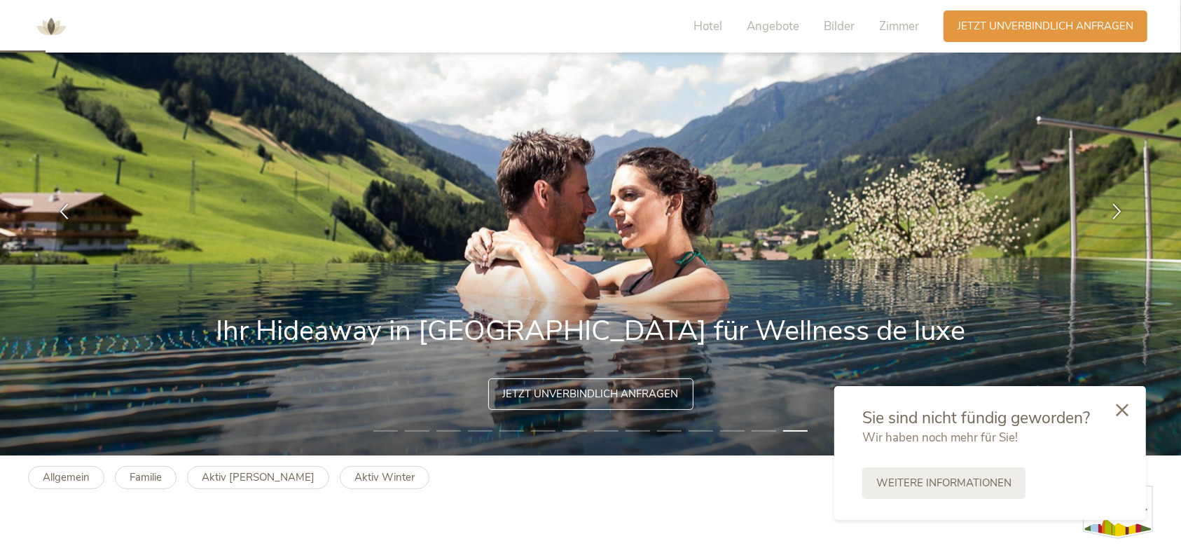
scroll to position [93, 0]
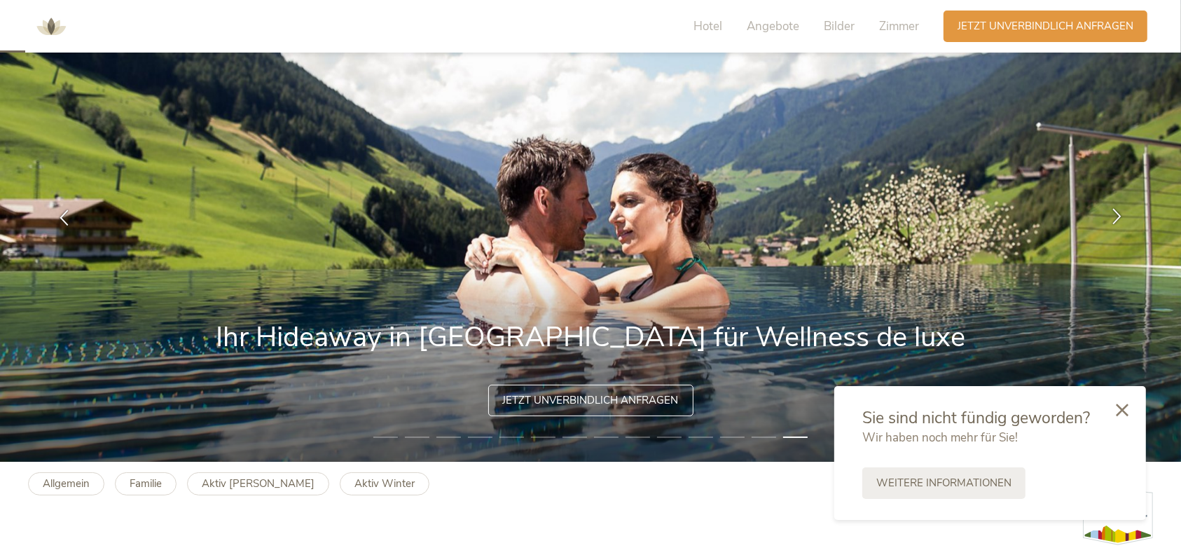
click at [1122, 214] on icon at bounding box center [1116, 216] width 16 height 16
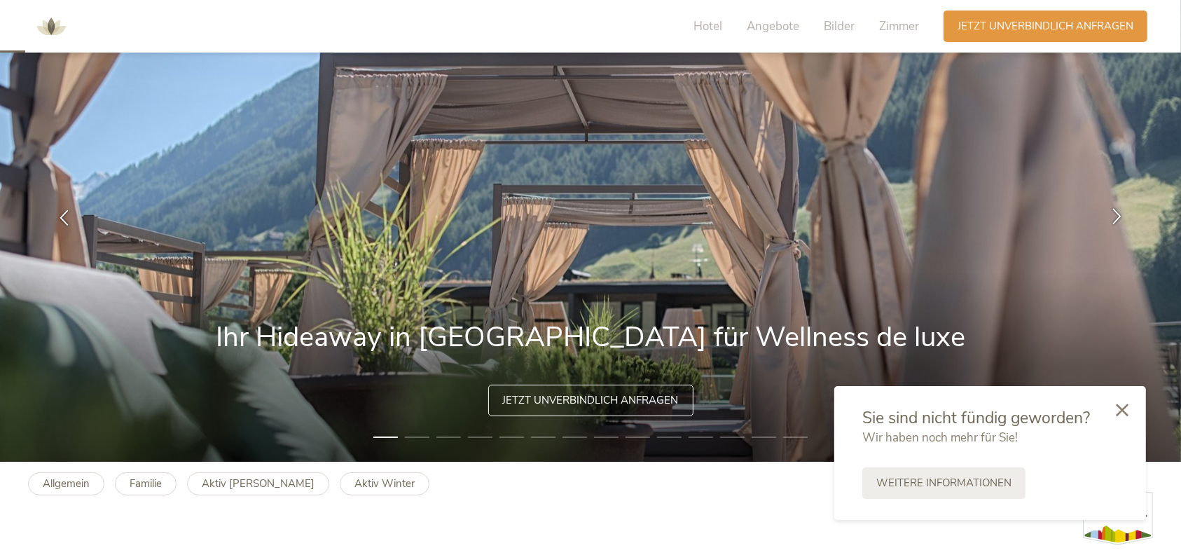
click at [1122, 214] on icon at bounding box center [1116, 216] width 16 height 16
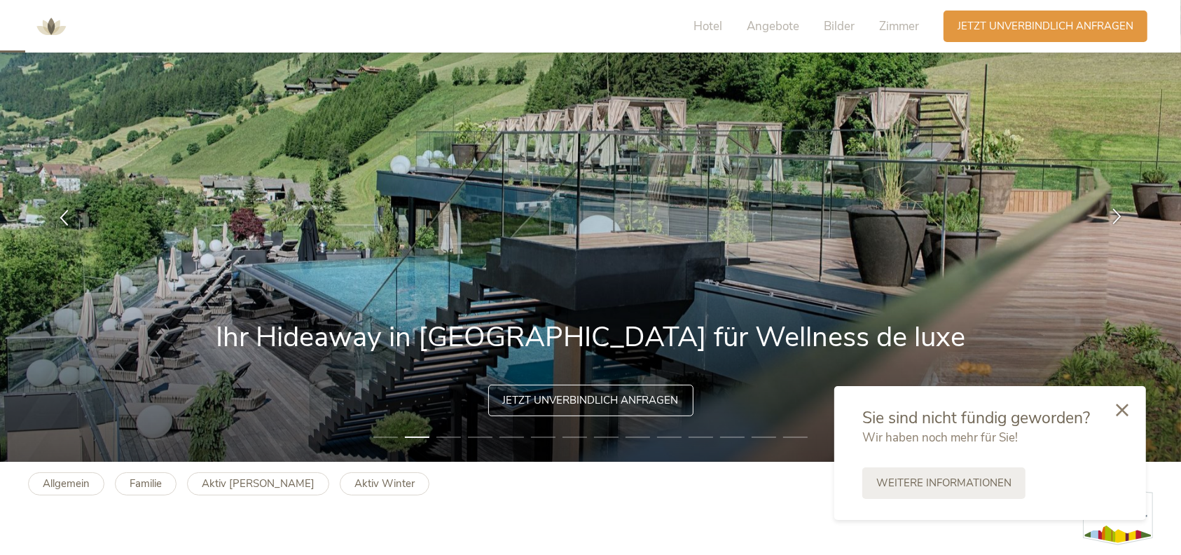
click at [1114, 212] on icon at bounding box center [1116, 216] width 16 height 16
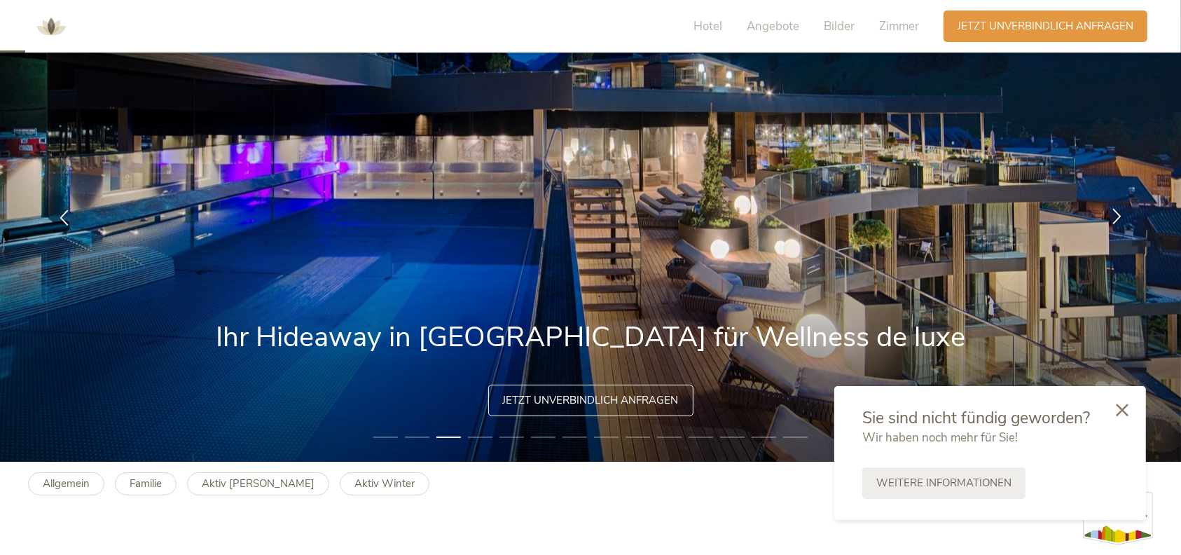
click at [1114, 212] on icon at bounding box center [1116, 216] width 16 height 16
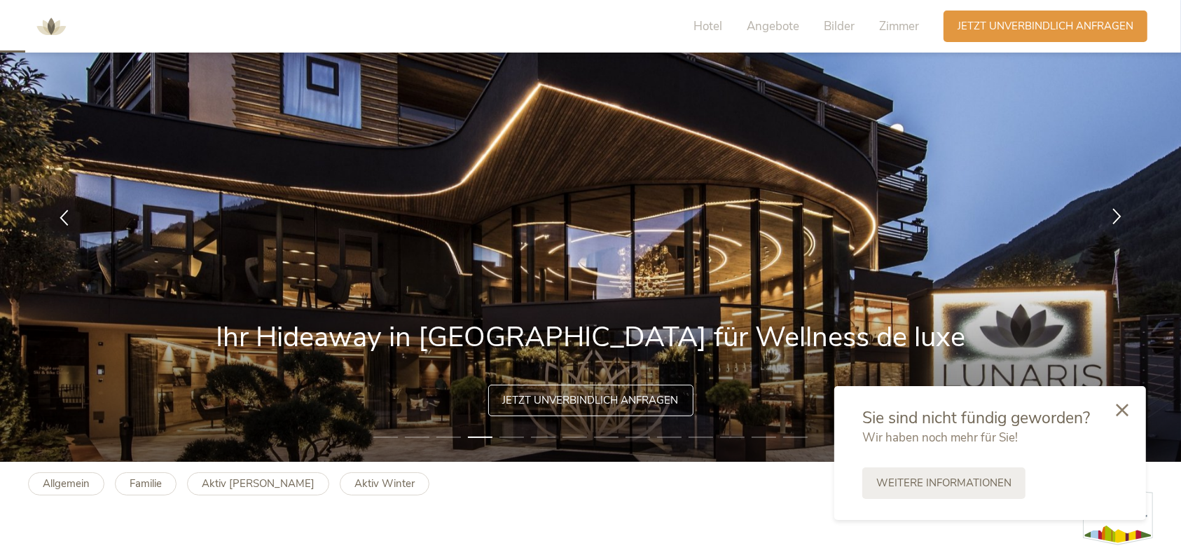
click at [1114, 212] on icon at bounding box center [1116, 216] width 16 height 16
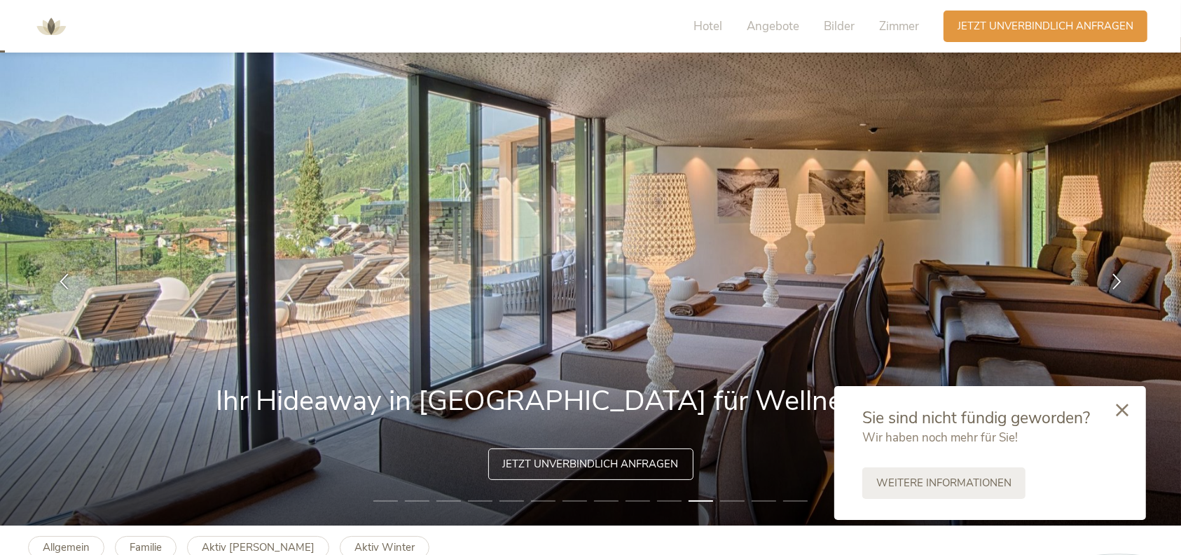
scroll to position [0, 0]
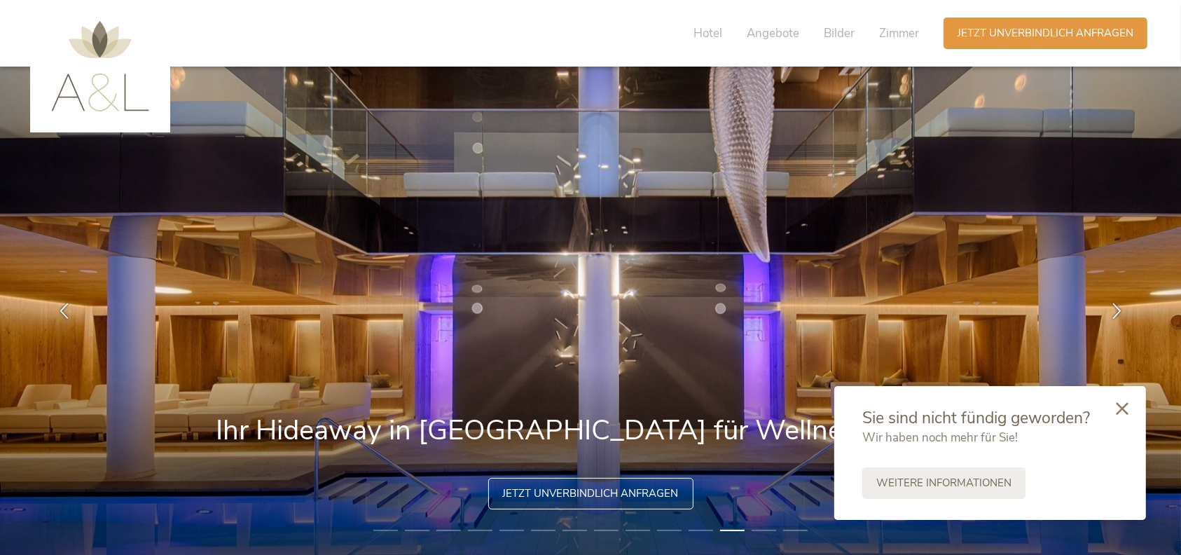
click at [1127, 410] on icon at bounding box center [1121, 408] width 13 height 13
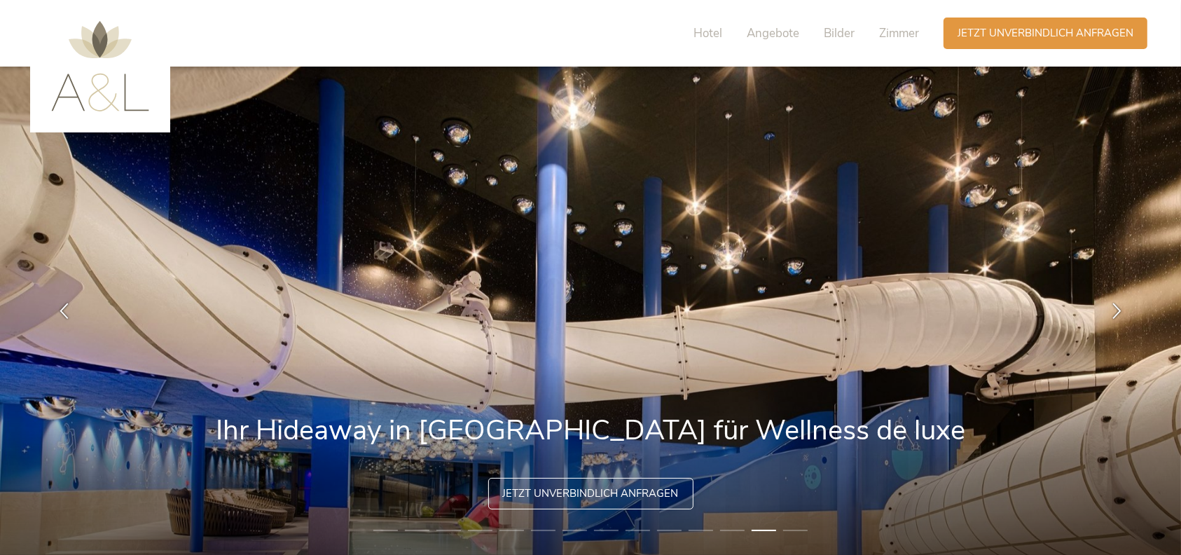
click at [1067, 15] on div "Hotel Angebote Bilder Zimmer Anfragen Jetzt unverbindlich anfragen" at bounding box center [911, 33] width 478 height 39
click at [1052, 34] on span "Jetzt unverbindlich anfragen" at bounding box center [1045, 32] width 176 height 15
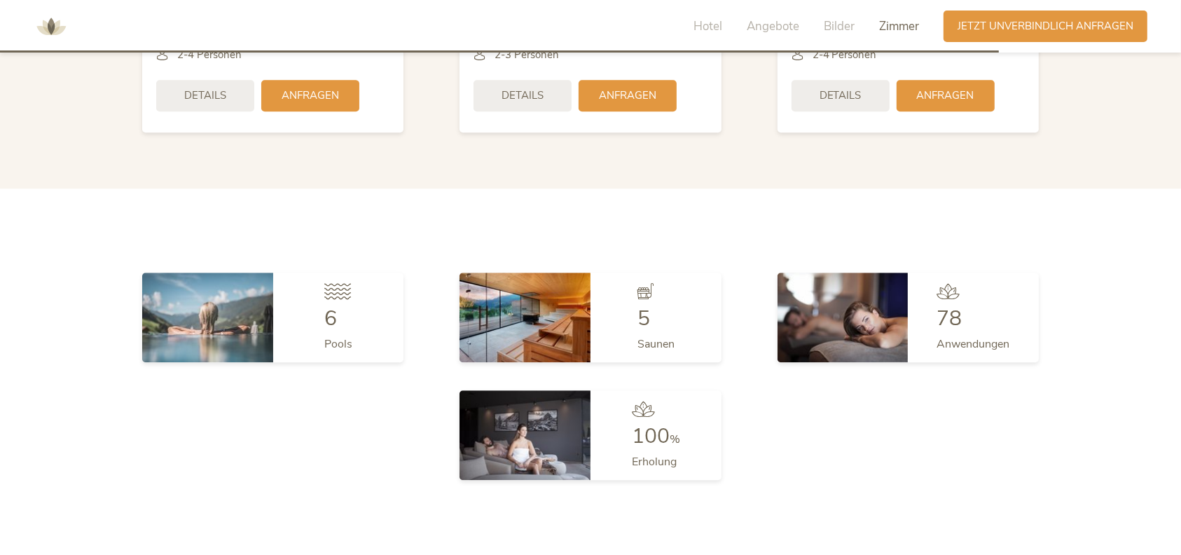
scroll to position [4312, 0]
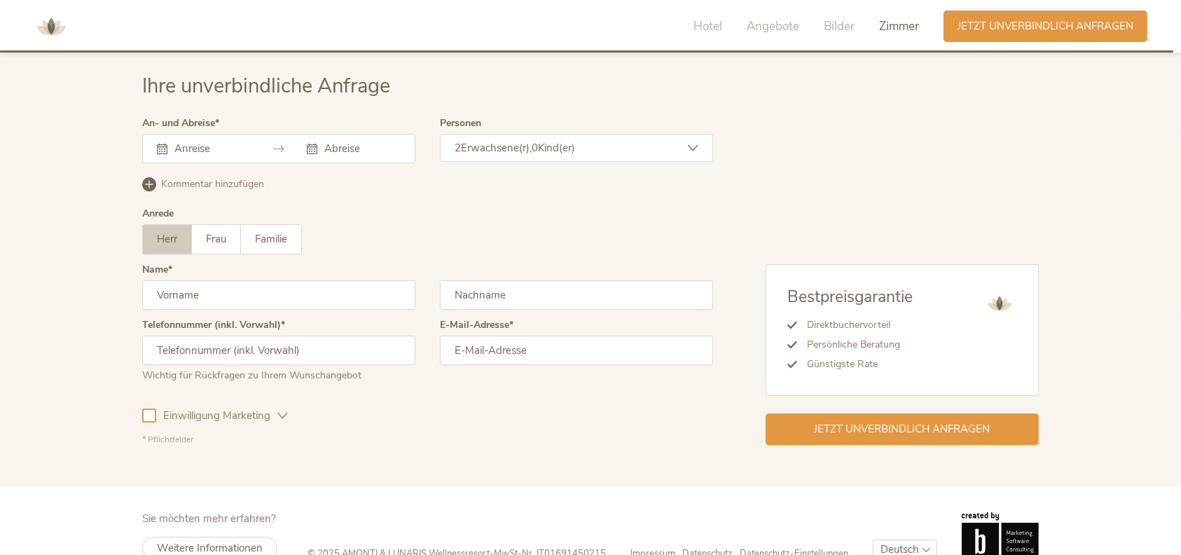
click at [242, 129] on div "An- und Abreise September 2025 Mo Di Mi Do Fr Sa So 1 2 3 4 5 6 7 8 9 10 11 12 …" at bounding box center [278, 145] width 273 height 55
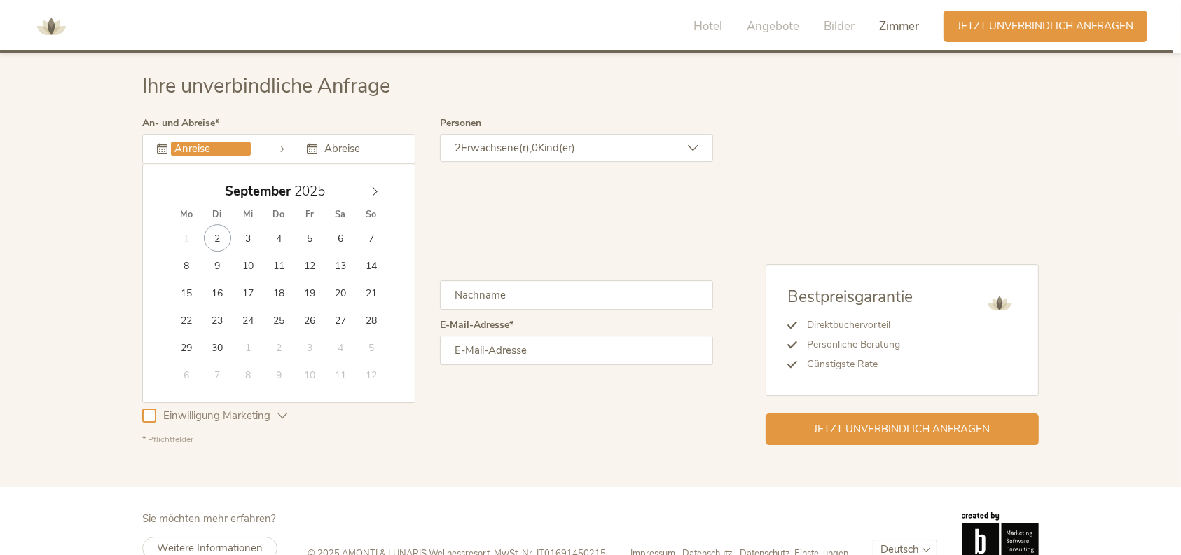
click at [224, 148] on input "text" at bounding box center [211, 148] width 80 height 14
type input "16.09.2025"
drag, startPoint x: 208, startPoint y: 291, endPoint x: 277, endPoint y: 220, distance: 99.5
click at [346, 142] on input "text" at bounding box center [361, 148] width 80 height 14
type input "19.09.2025"
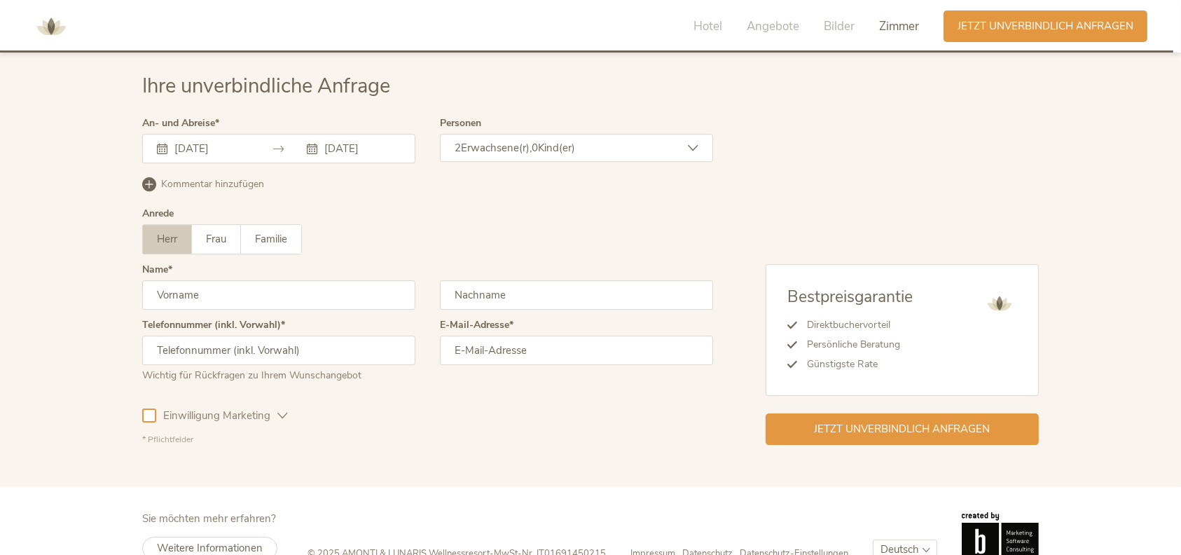
click at [517, 153] on div "2 Erwachsene(r), 0 Kind(er)" at bounding box center [576, 148] width 273 height 28
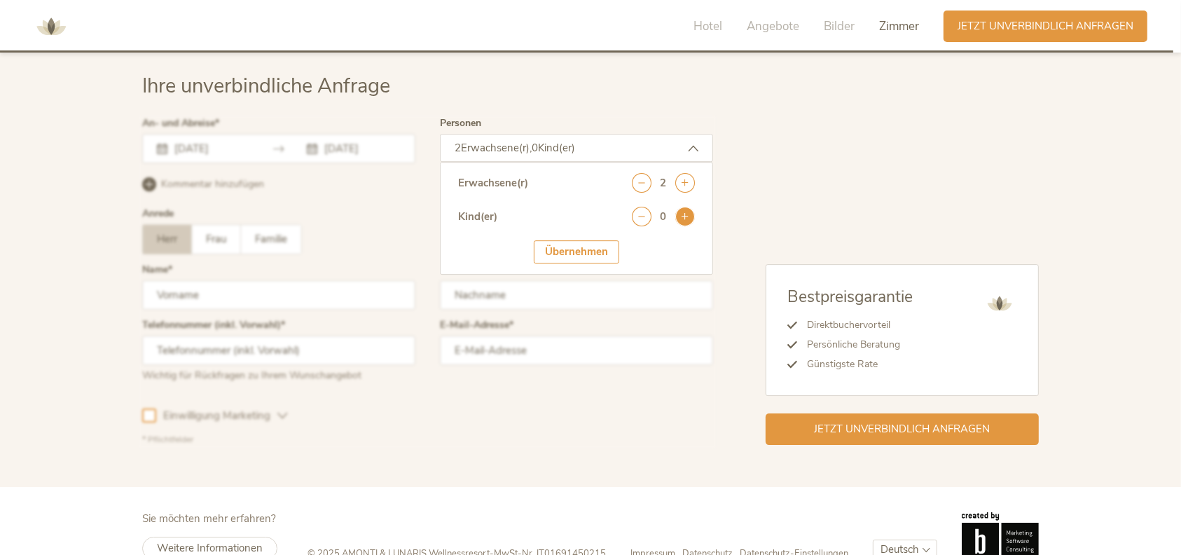
click at [683, 214] on icon at bounding box center [685, 217] width 20 height 20
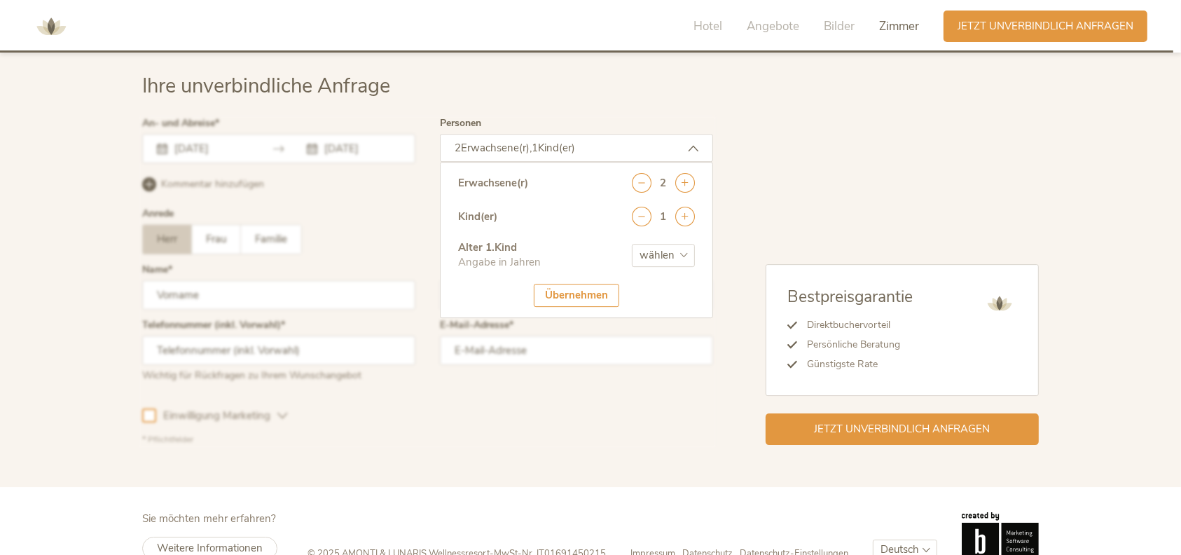
click at [636, 258] on select "wählen 0 1 2 3 4 5 6 7 8 9 10 11 12 13 14 15 16 17" at bounding box center [663, 255] width 63 height 23
select select "1"
click at [632, 244] on select "wählen 0 1 2 3 4 5 6 7 8 9 10 11 12 13 14 15 16 17" at bounding box center [663, 255] width 63 height 23
click at [573, 291] on div "Übernehmen" at bounding box center [576, 295] width 85 height 23
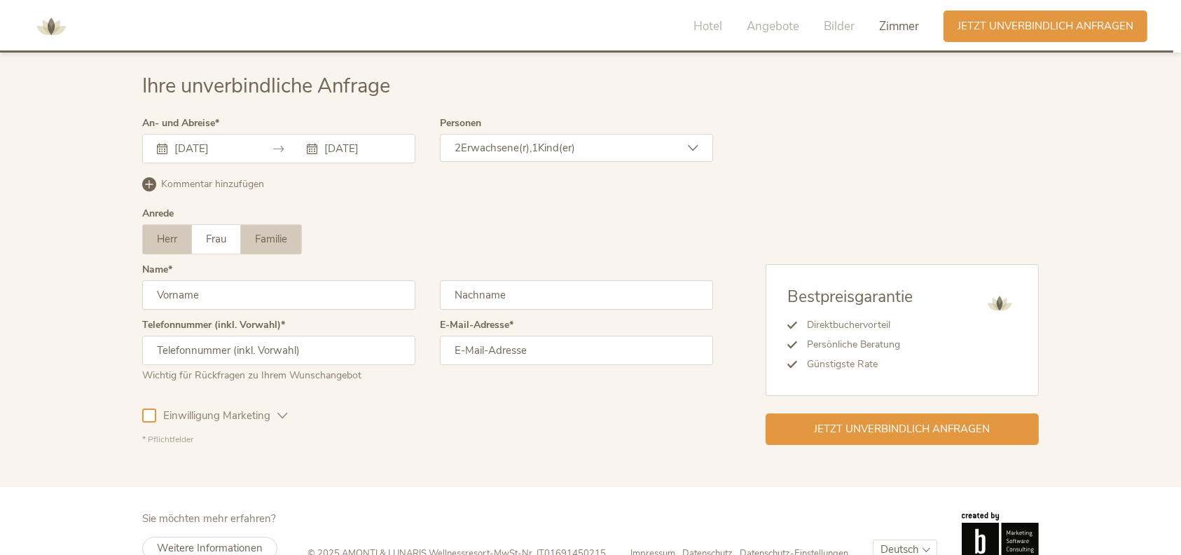
click at [291, 239] on label "Familie" at bounding box center [271, 239] width 60 height 29
click at [224, 232] on span "Frau" at bounding box center [216, 239] width 20 height 14
click at [246, 285] on input "text" at bounding box center [278, 294] width 273 height 29
type input "Julia"
type input "Mayer"
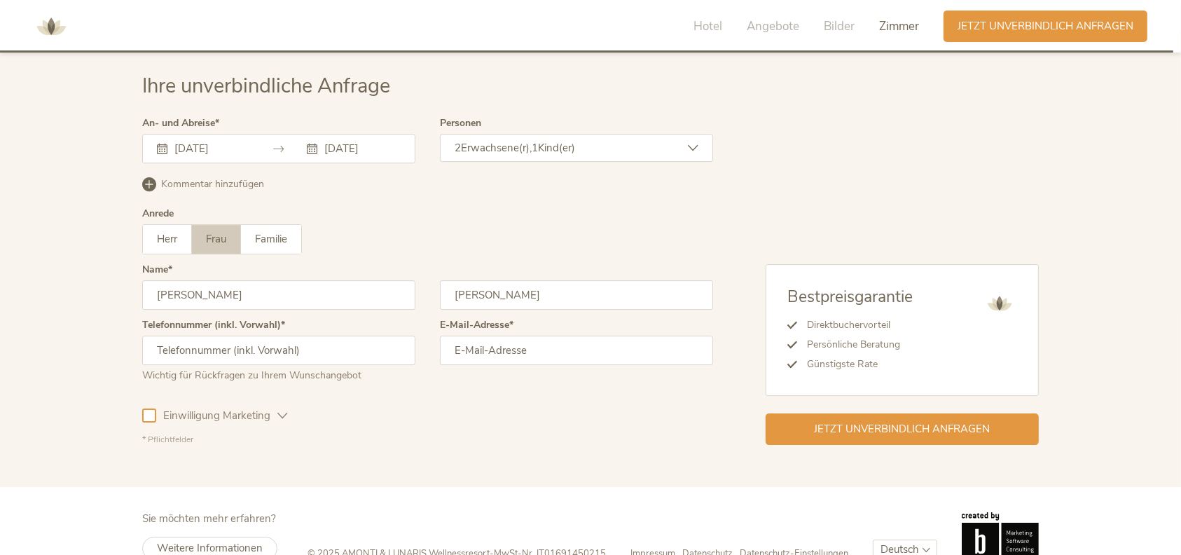
type input "+4915155252744"
type input "juliamayer1801@gmail.com"
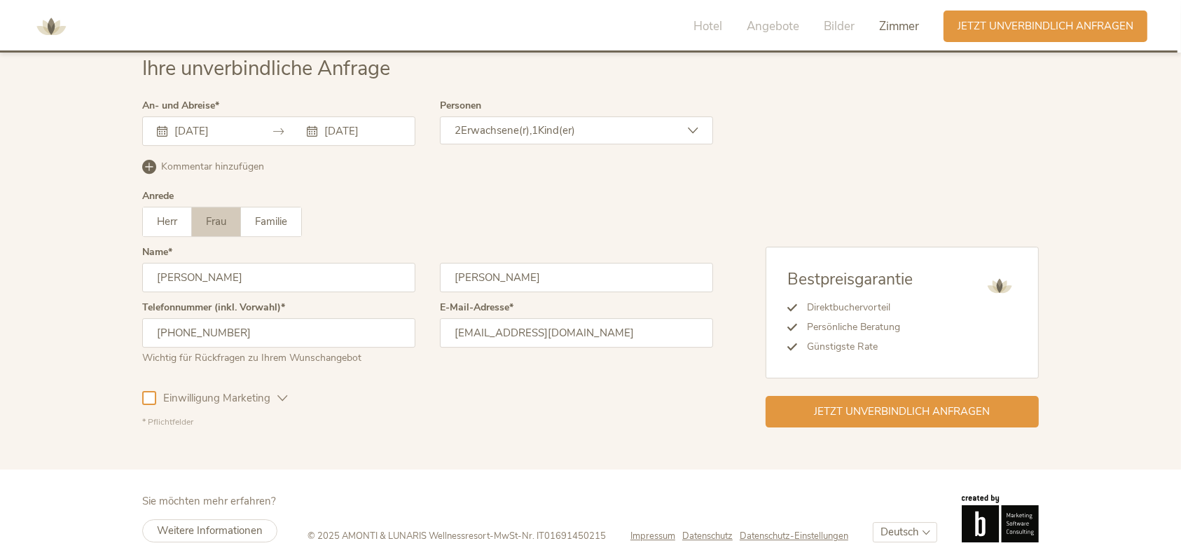
scroll to position [4340, 0]
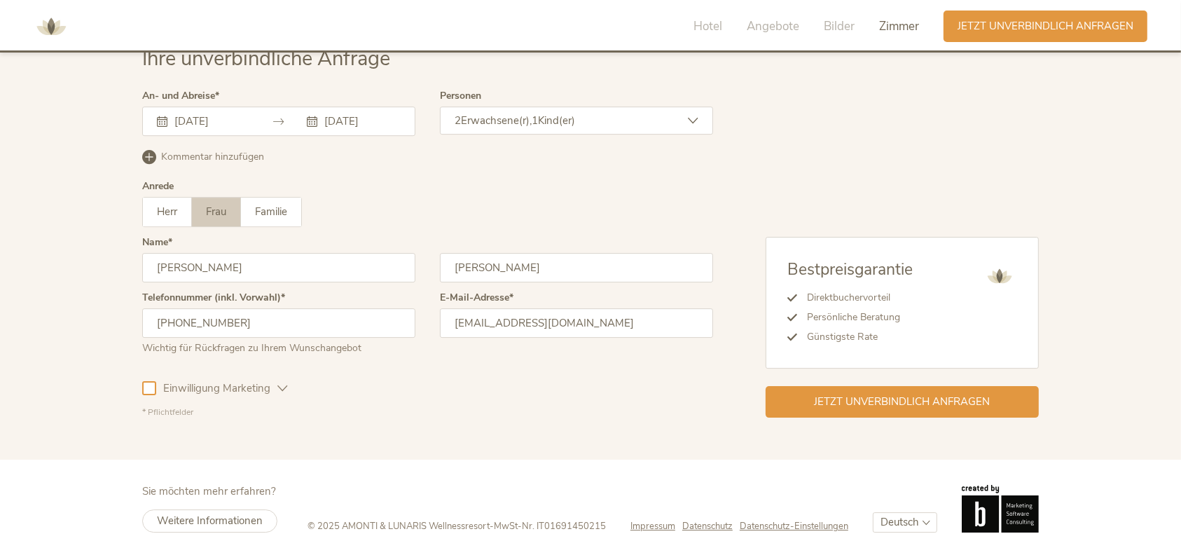
click at [209, 389] on span "Einwilligung Marketing" at bounding box center [216, 388] width 121 height 15
click at [209, 388] on span "Einwilligung Marketing" at bounding box center [216, 388] width 121 height 15
drag, startPoint x: 258, startPoint y: 271, endPoint x: 11, endPoint y: 220, distance: 251.7
click at [11, 218] on div "Ihre unverbindliche Anfrage An- und Abreise 16.09.2025 19.09.2025 September 202…" at bounding box center [590, 231] width 1181 height 457
type input "Julia"
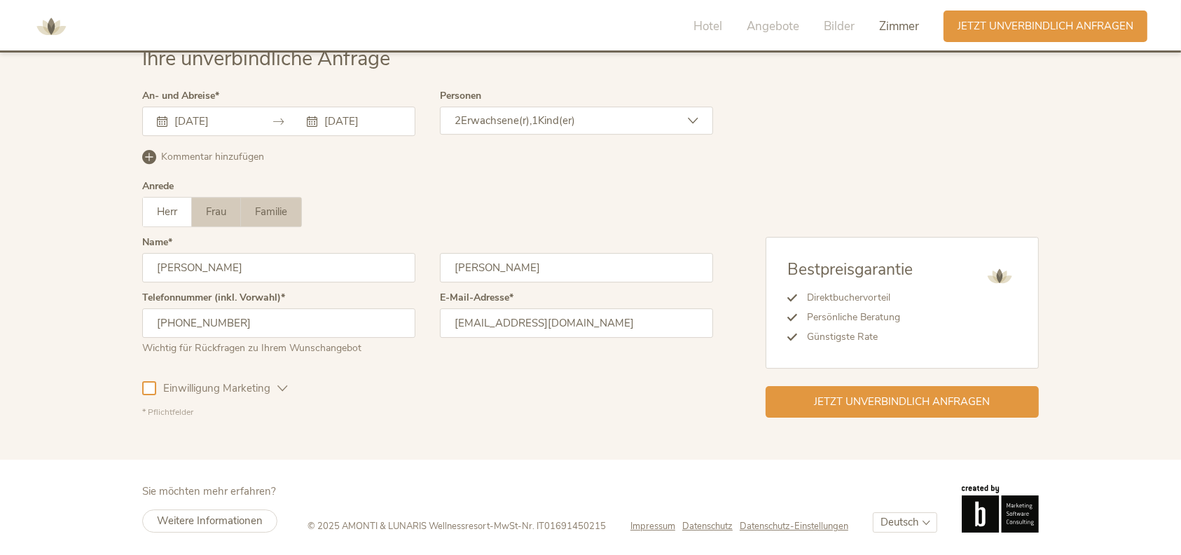
click at [298, 197] on label "Familie" at bounding box center [271, 211] width 60 height 29
click at [944, 393] on span "Jetzt unverbindlich anfragen" at bounding box center [902, 400] width 176 height 15
